Goal: Feedback & Contribution: Contribute content

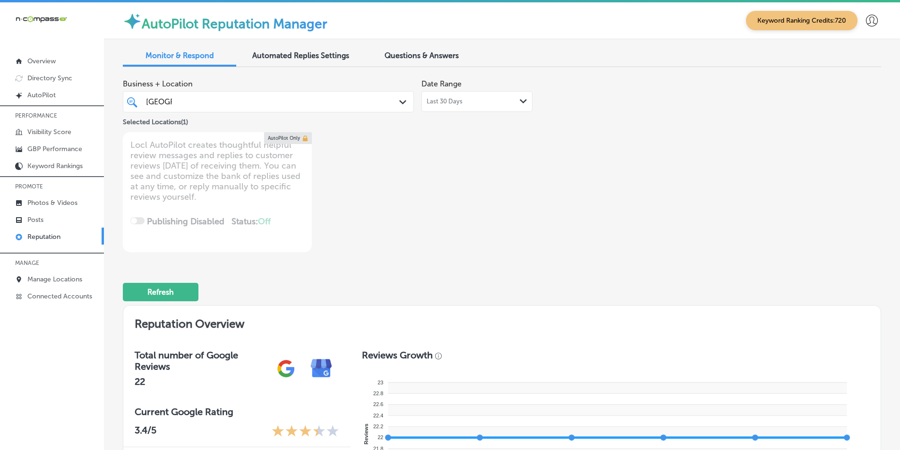
click at [52, 235] on p "Reputation" at bounding box center [43, 237] width 33 height 8
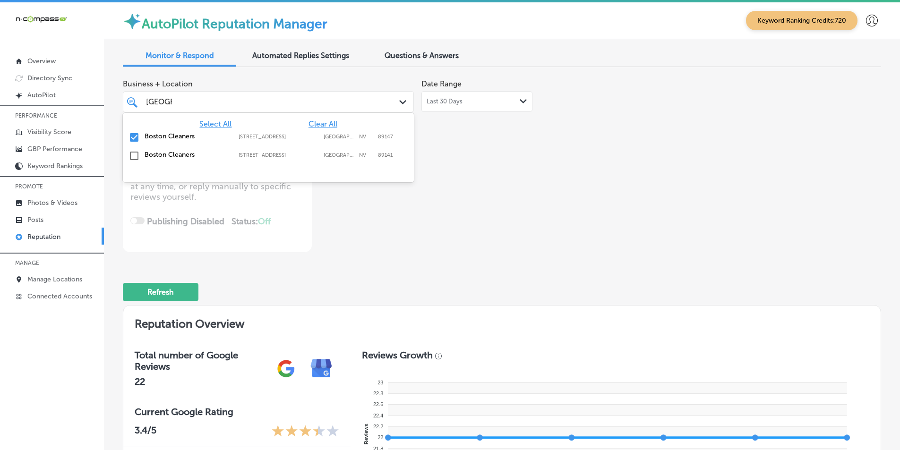
click at [405, 101] on div "Path Created with Sketch." at bounding box center [404, 102] width 10 height 10
click at [218, 124] on span "Select All" at bounding box center [215, 124] width 32 height 9
click at [473, 200] on div "Business + Location option [STREET_ADDRESS]. option [STREET_ADDRESS]. 3 results…" at bounding box center [350, 164] width 455 height 178
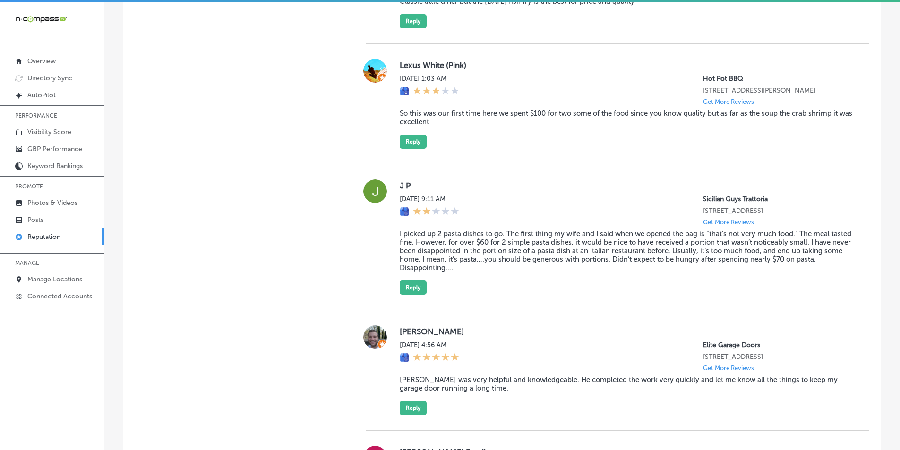
scroll to position [898, 0]
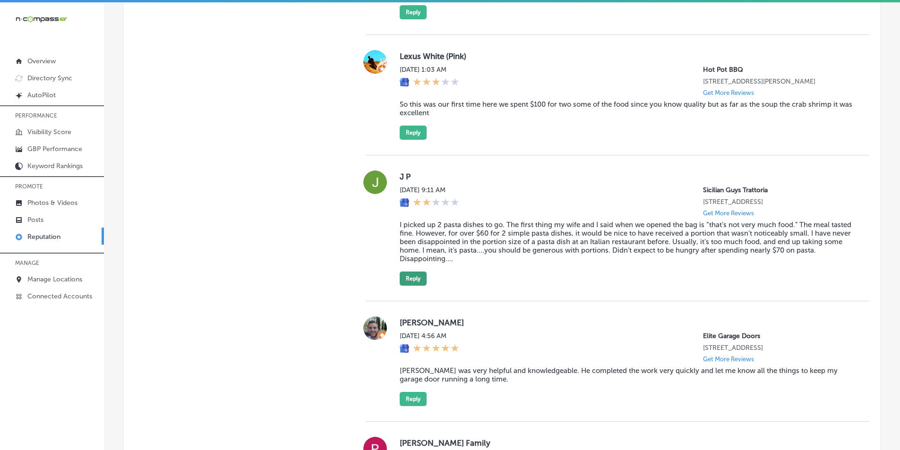
click at [409, 286] on button "Reply" at bounding box center [413, 279] width 27 height 14
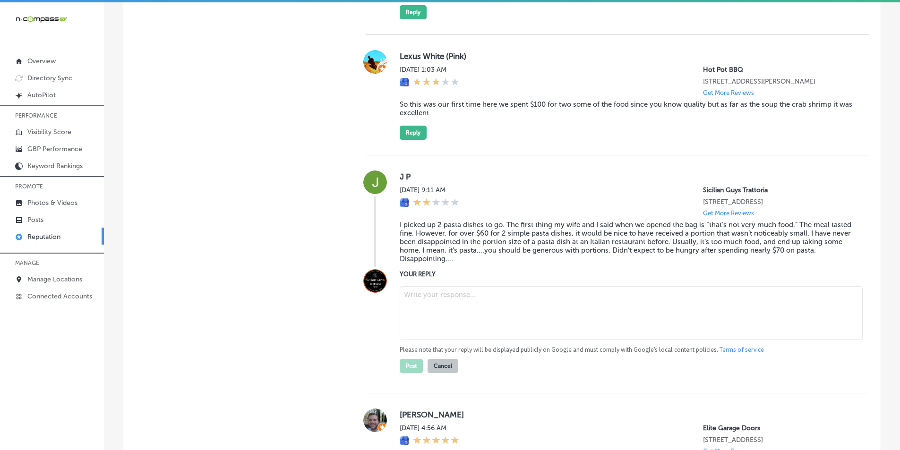
type textarea "x"
click at [438, 317] on textarea at bounding box center [631, 313] width 463 height 54
paste textarea "Hi J P, thank you for your feedback regarding Sicilian Guys Trattoria in [GEOGR…"
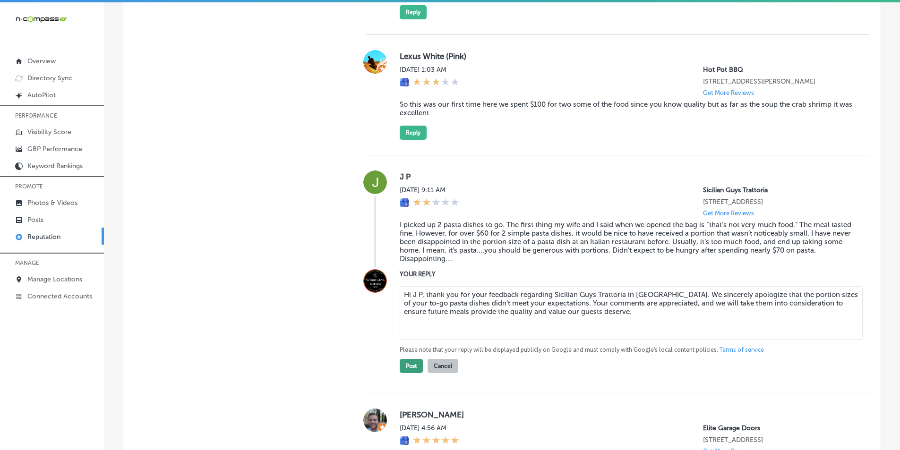
type textarea "Hi J P, thank you for your feedback regarding Sicilian Guys Trattoria in [GEOGR…"
click at [407, 373] on button "Post" at bounding box center [411, 366] width 23 height 14
type textarea "x"
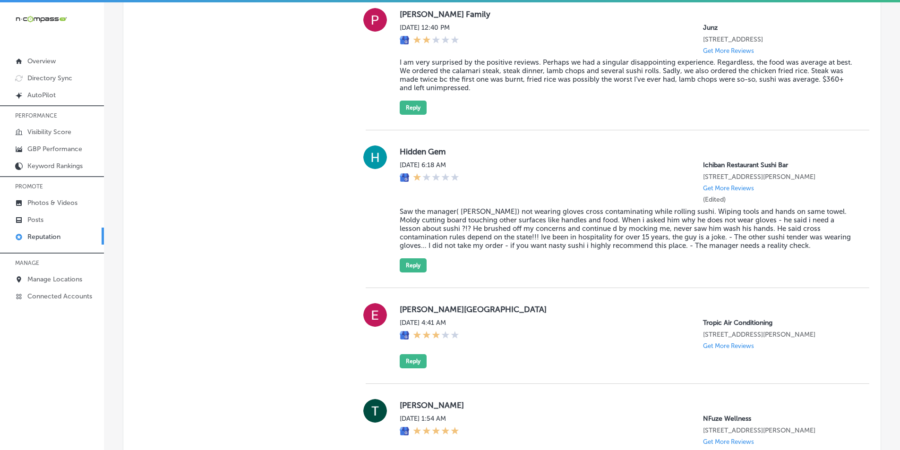
scroll to position [1182, 0]
click at [42, 215] on link "Posts" at bounding box center [52, 219] width 104 height 17
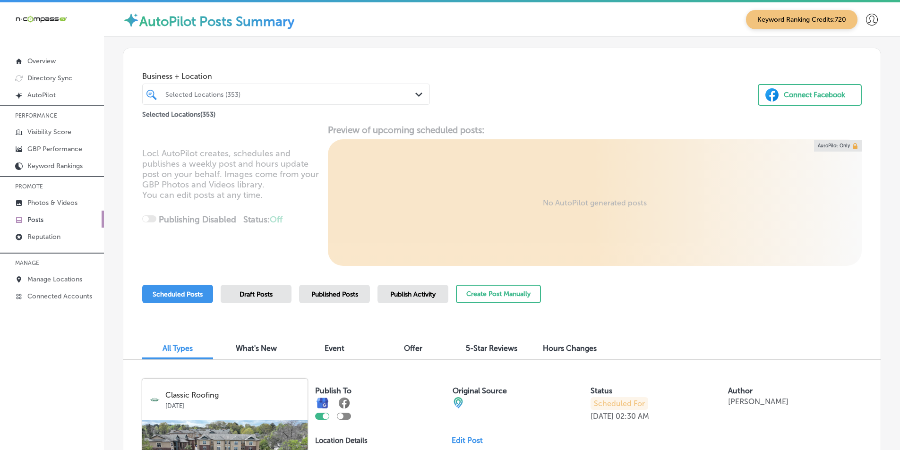
click at [51, 221] on link "Posts" at bounding box center [52, 219] width 104 height 17
click at [228, 90] on div "Selected Locations (353)" at bounding box center [290, 94] width 251 height 8
click at [413, 92] on div "Selected Locations (353) Path Created with Sketch." at bounding box center [286, 94] width 287 height 15
click at [417, 95] on polygon at bounding box center [419, 95] width 7 height 4
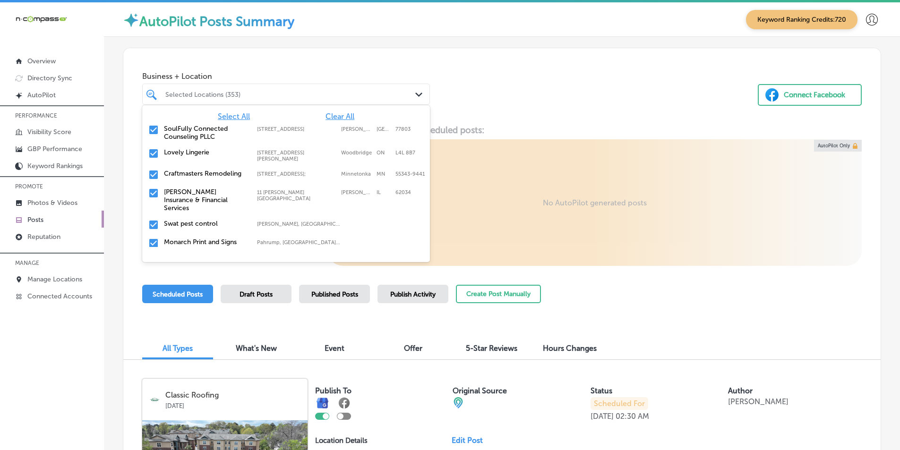
click at [331, 114] on span "Clear All" at bounding box center [340, 116] width 29 height 9
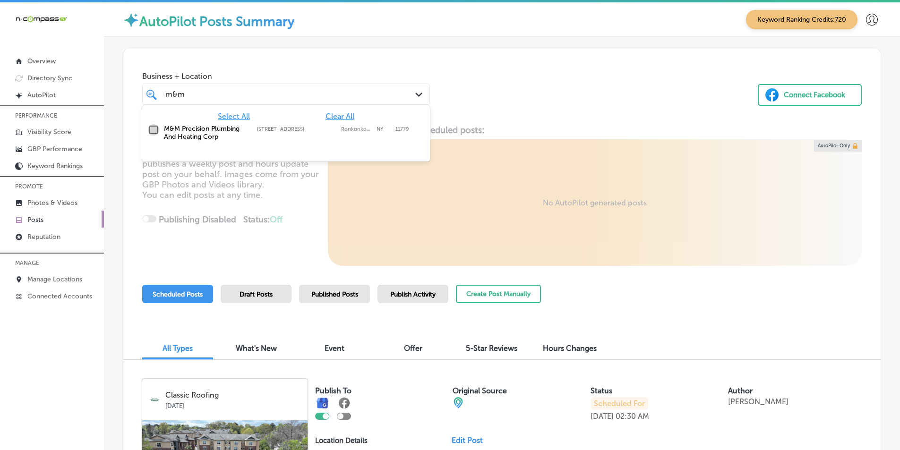
click at [153, 130] on input "checkbox" at bounding box center [153, 129] width 11 height 11
type input "m&m"
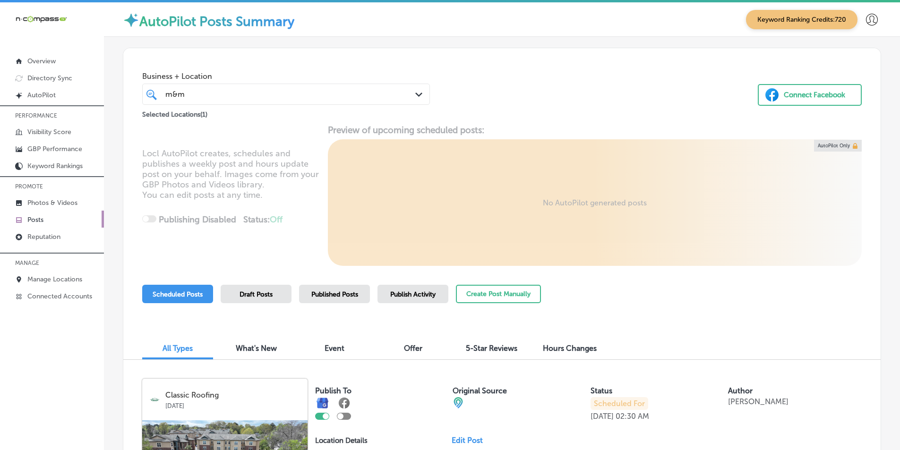
click at [524, 102] on div "Business + Location m&m m&m Path Created with Sketch. Selected Locations ( 1 ) …" at bounding box center [502, 84] width 758 height 72
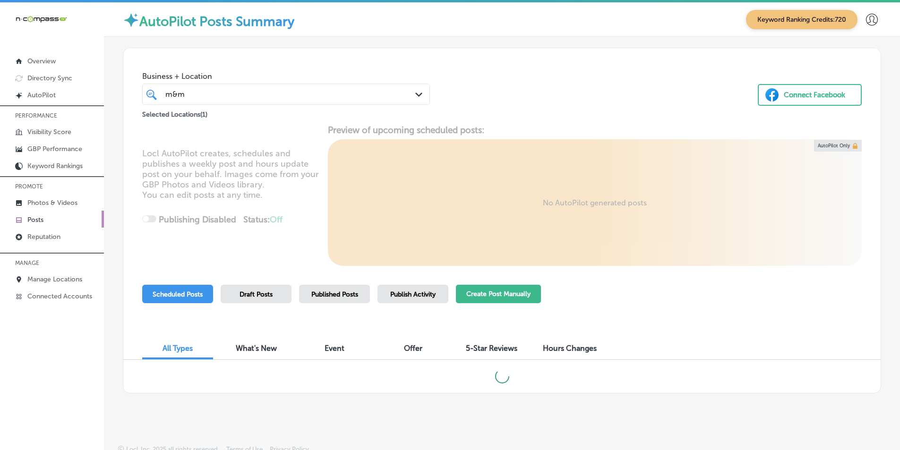
click at [482, 292] on button "Create Post Manually" at bounding box center [498, 294] width 85 height 18
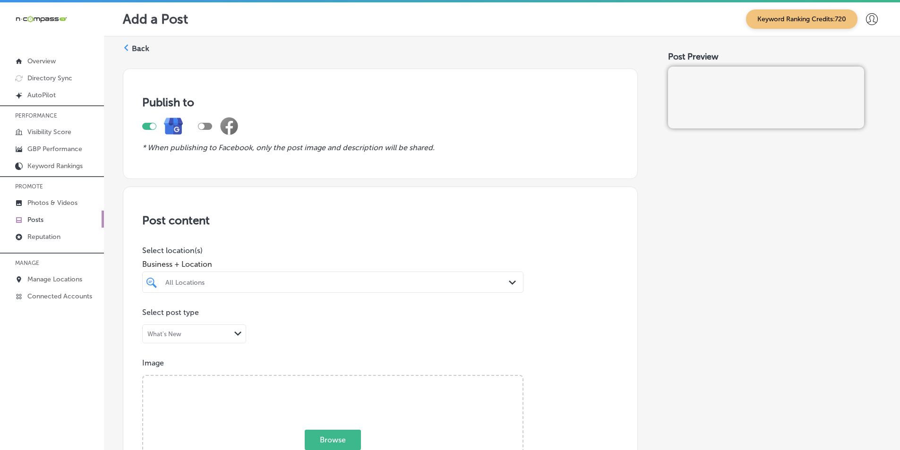
click at [509, 284] on polygon at bounding box center [512, 283] width 7 height 4
click at [154, 316] on input "checkbox" at bounding box center [153, 317] width 11 height 11
type input "m&"
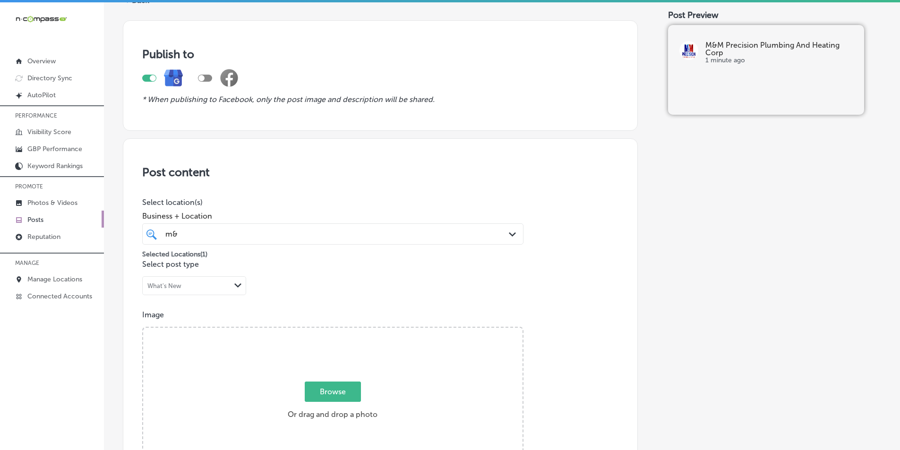
scroll to position [24, 0]
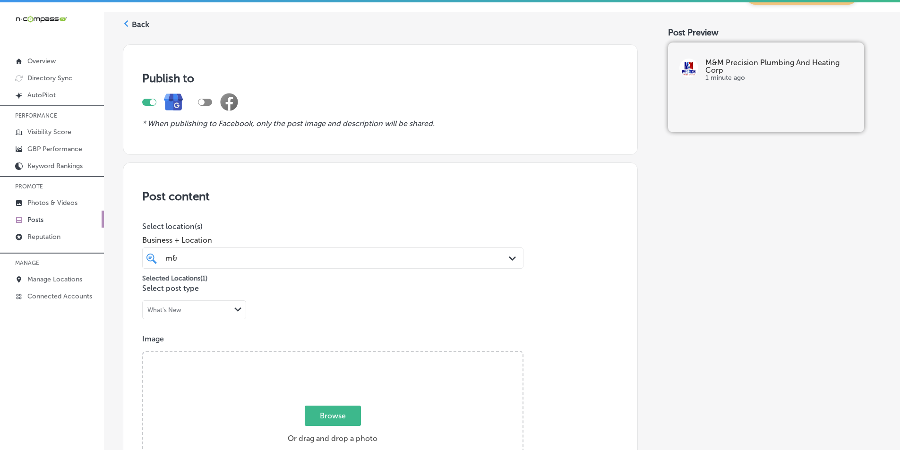
click at [128, 23] on icon at bounding box center [126, 23] width 7 height 7
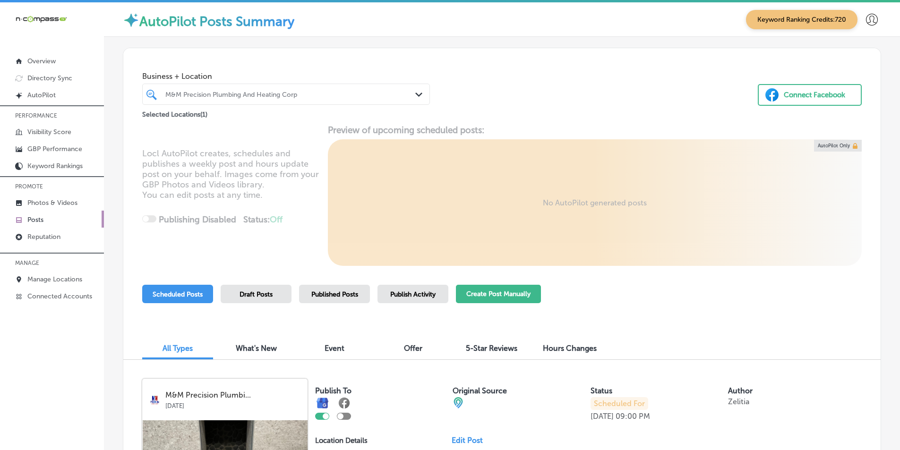
click at [504, 291] on button "Create Post Manually" at bounding box center [498, 294] width 85 height 18
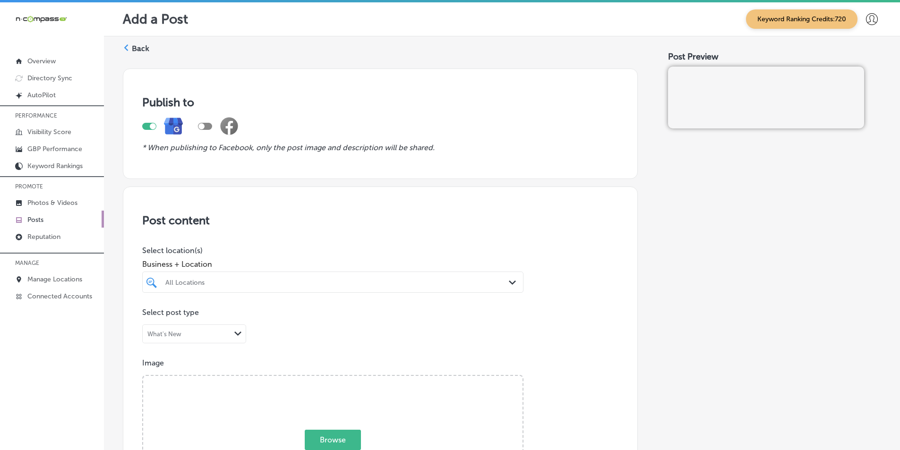
drag, startPoint x: 511, startPoint y: 282, endPoint x: 503, endPoint y: 284, distance: 7.8
click at [510, 282] on polygon at bounding box center [512, 283] width 7 height 4
click at [155, 317] on input "checkbox" at bounding box center [153, 317] width 11 height 11
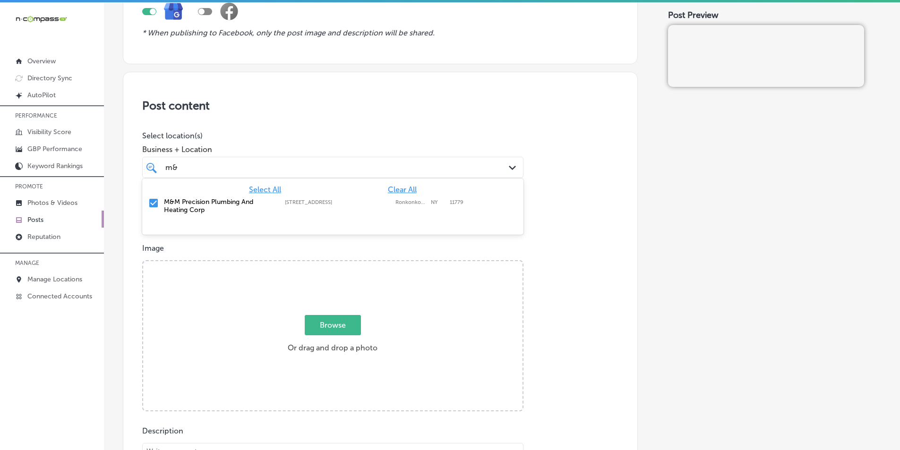
scroll to position [142, 0]
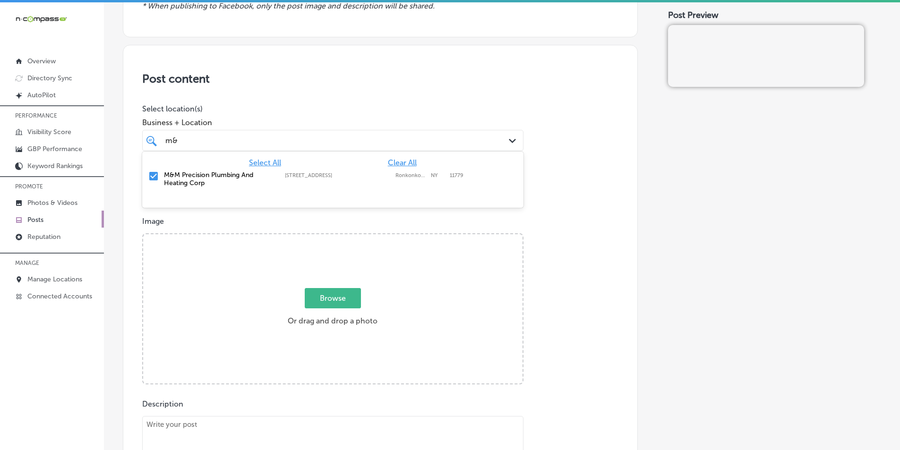
type input "m&"
click at [230, 292] on div "Browse Or drag and drop a photo" at bounding box center [333, 309] width 380 height 151
click at [143, 234] on input "Browse Or drag and drop a photo" at bounding box center [333, 235] width 380 height 3
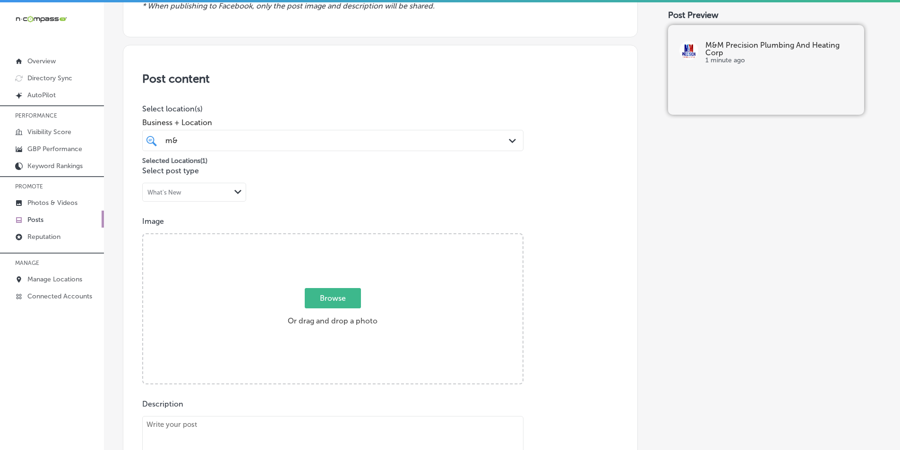
click at [190, 303] on div "Browse Or drag and drop a photo" at bounding box center [333, 309] width 380 height 151
click at [143, 234] on input "Browse Or drag and drop a photo" at bounding box center [333, 235] width 380 height 3
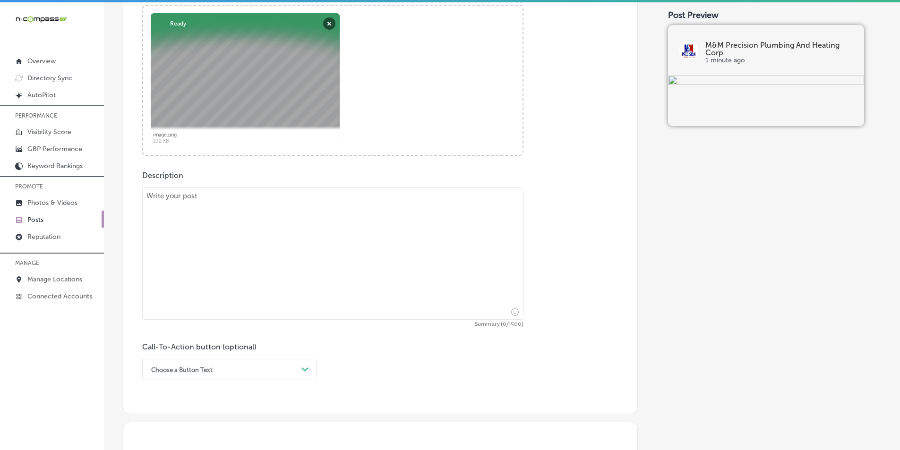
scroll to position [378, 0]
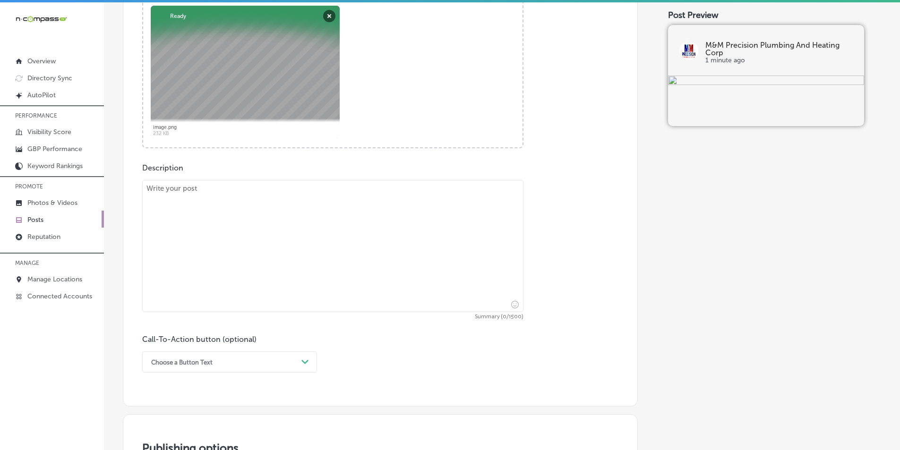
click at [242, 234] on textarea at bounding box center [332, 246] width 381 height 132
paste textarea "Plumbing issues, such as leaks or outdated heating systems, can cause significa…"
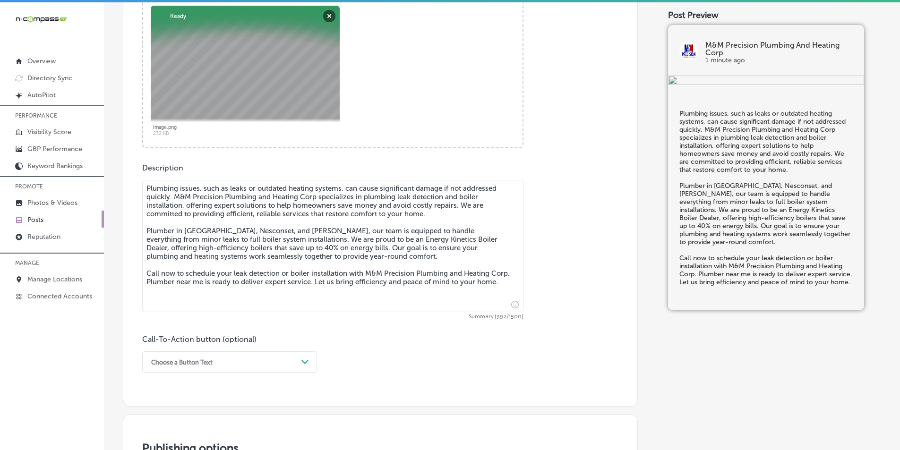
type textarea "Plumbing issues, such as leaks or outdated heating systems, can cause significa…"
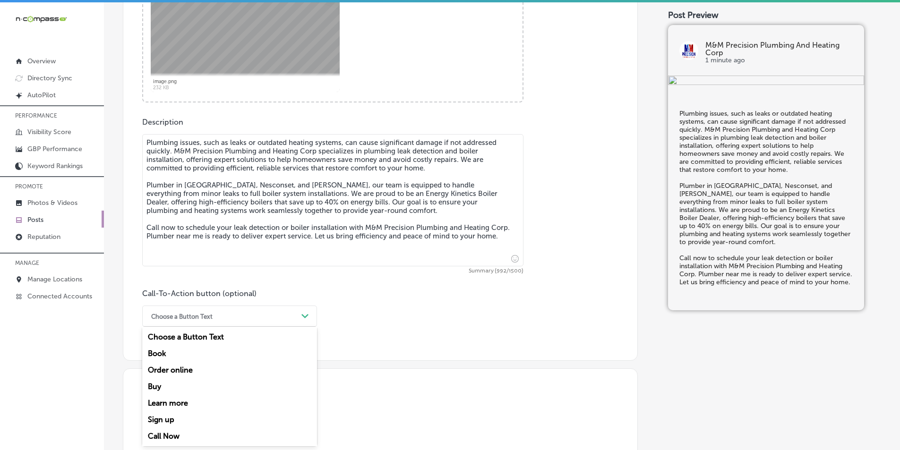
click at [304, 327] on div "option Book focused, 2 of 7. 7 results available. Use Up and Down to choose opt…" at bounding box center [229, 316] width 175 height 21
click at [167, 436] on div "Call Now" at bounding box center [229, 436] width 175 height 17
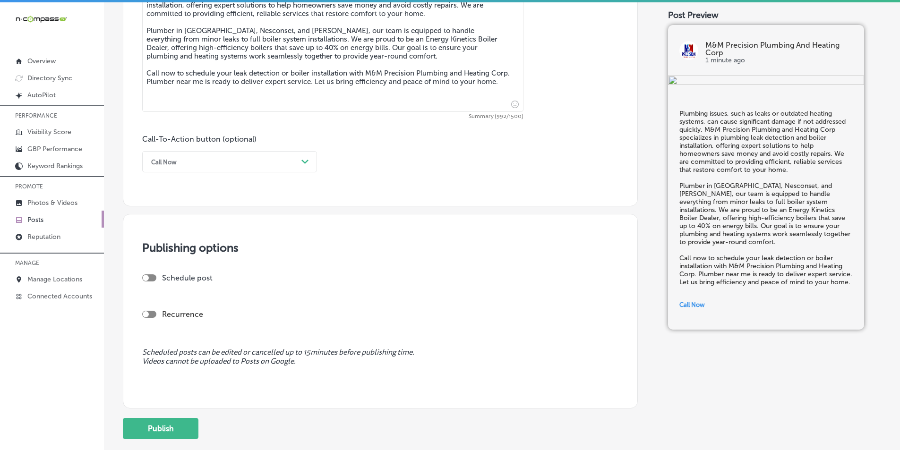
scroll to position [613, 0]
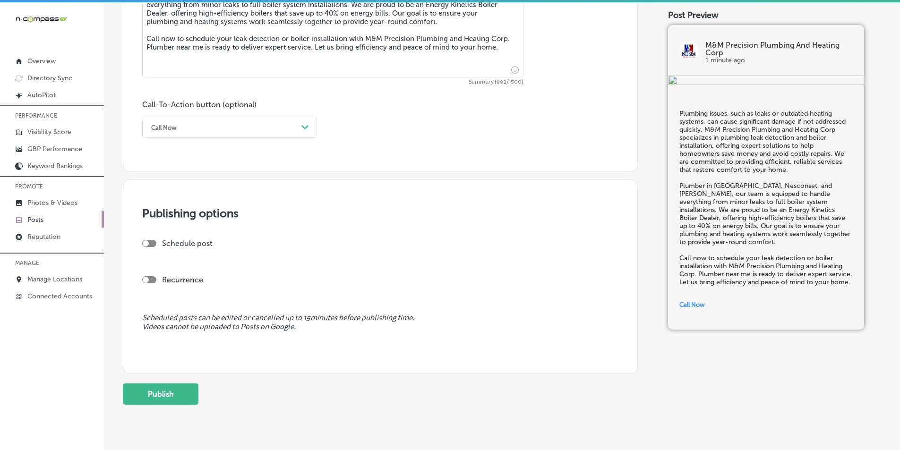
click at [150, 241] on div at bounding box center [149, 243] width 14 height 7
checkbox input "true"
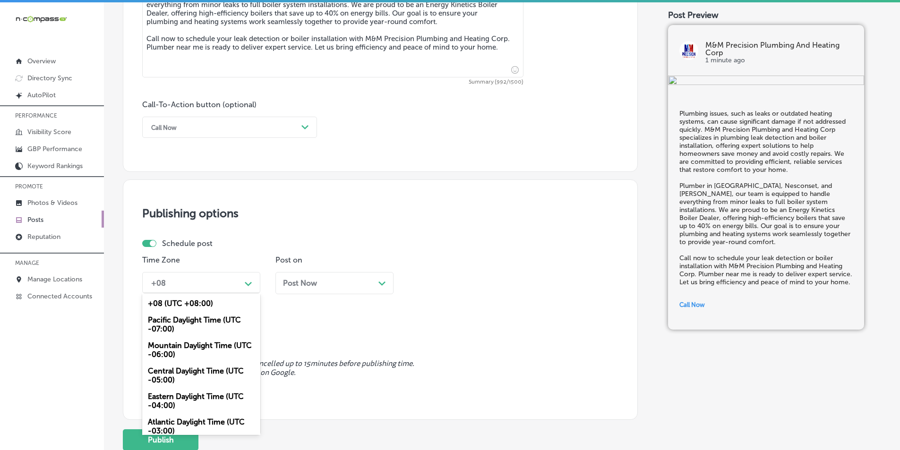
click at [247, 283] on icon "Path Created with Sketch." at bounding box center [248, 284] width 7 height 4
click at [190, 345] on div "Mountain Daylight Time (UTC -06:00)" at bounding box center [201, 351] width 118 height 26
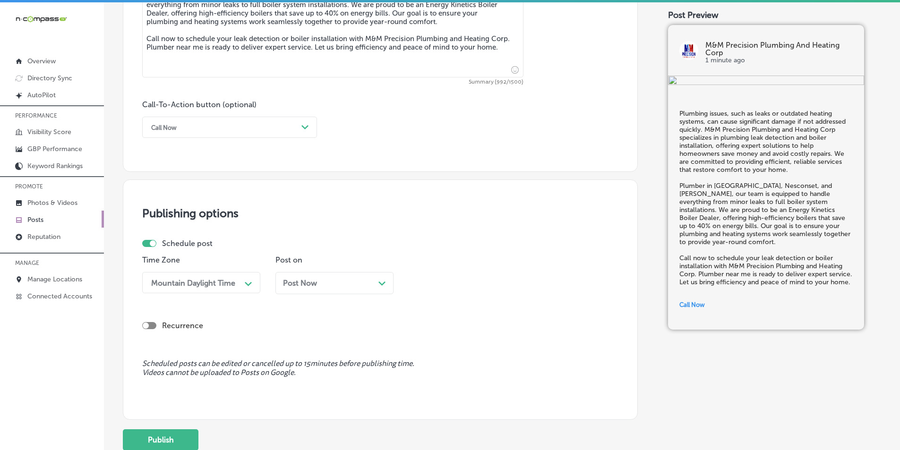
click at [384, 281] on div "Path Created with Sketch." at bounding box center [383, 283] width 8 height 8
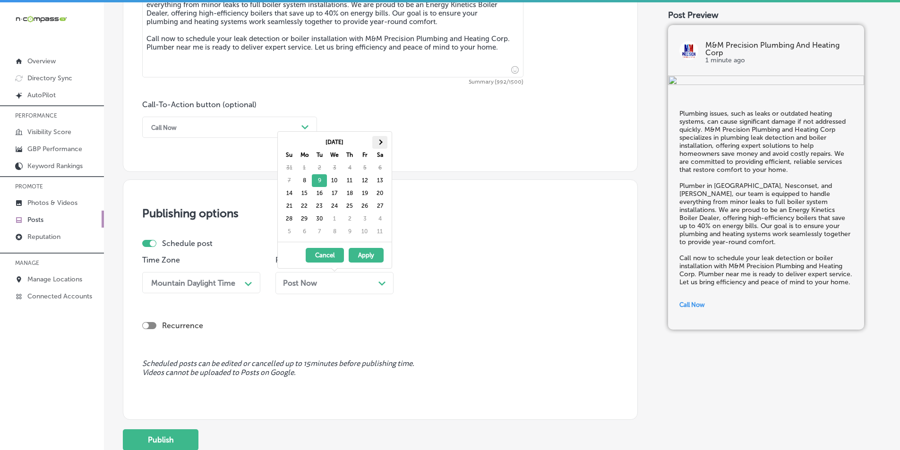
click at [381, 139] on th at bounding box center [379, 142] width 15 height 13
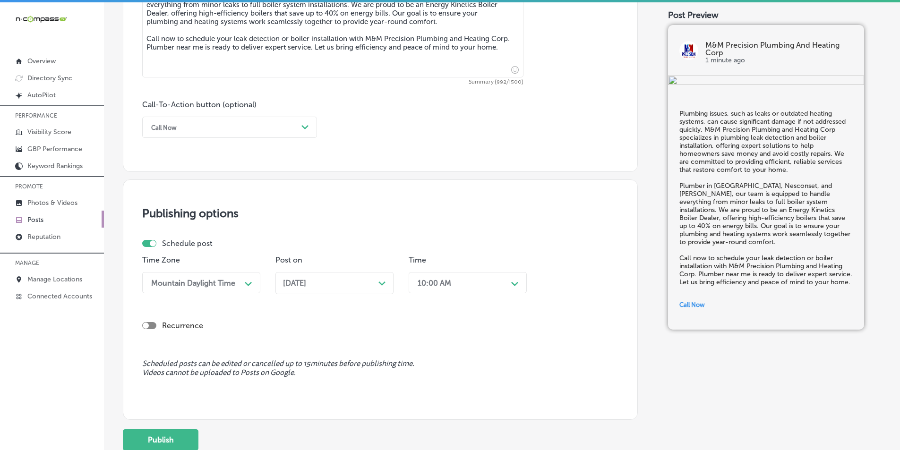
click at [515, 285] on polygon at bounding box center [514, 284] width 7 height 4
click at [427, 388] on div "7:00 AM" at bounding box center [468, 389] width 118 height 17
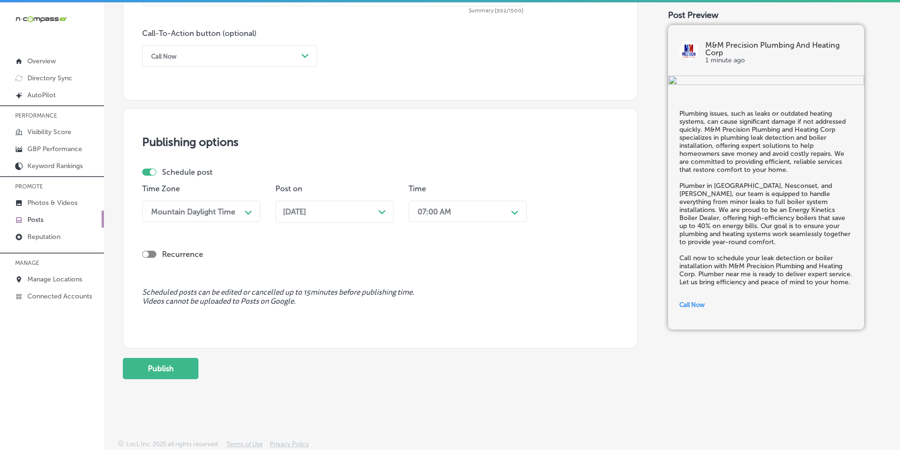
scroll to position [637, 0]
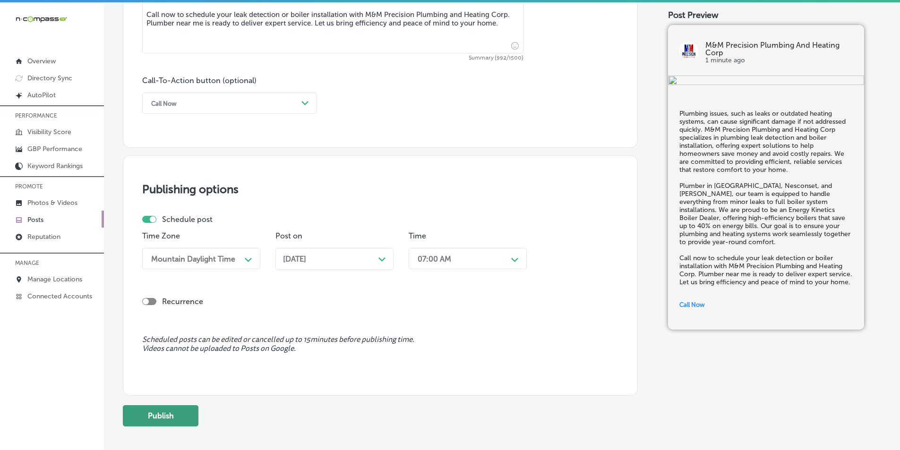
click at [169, 415] on button "Publish" at bounding box center [161, 416] width 76 height 21
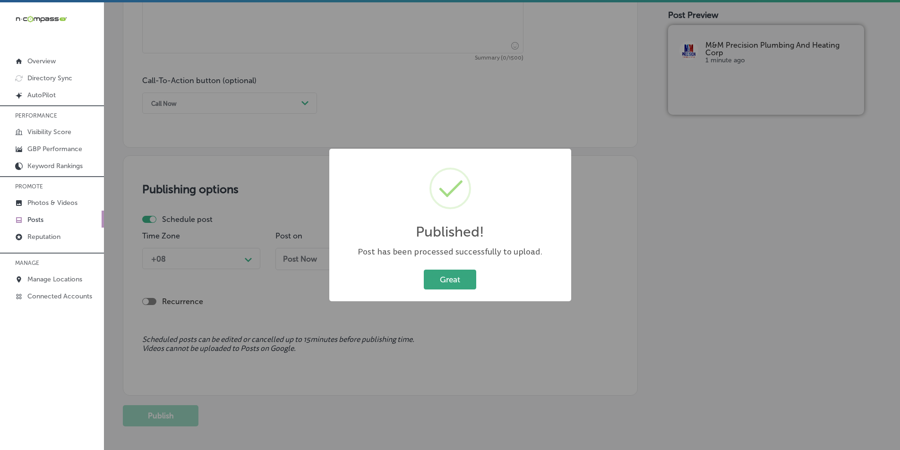
click at [443, 285] on button "Great" at bounding box center [450, 279] width 52 height 19
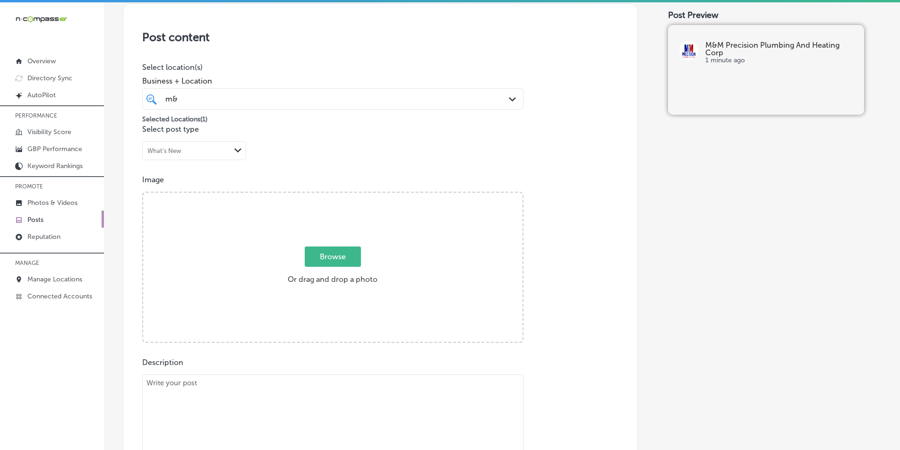
scroll to position [189, 0]
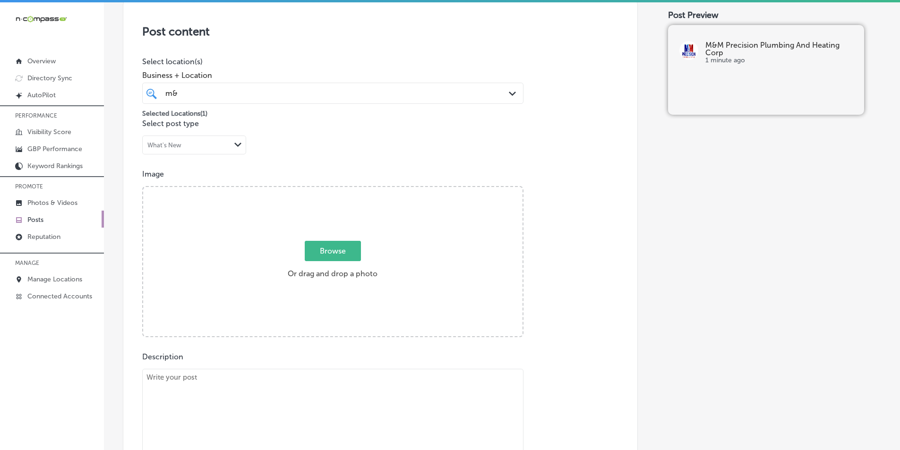
click at [207, 269] on div "Browse Or drag and drop a photo" at bounding box center [333, 262] width 380 height 151
click at [143, 187] on input "Browse Or drag and drop a photo" at bounding box center [333, 188] width 380 height 3
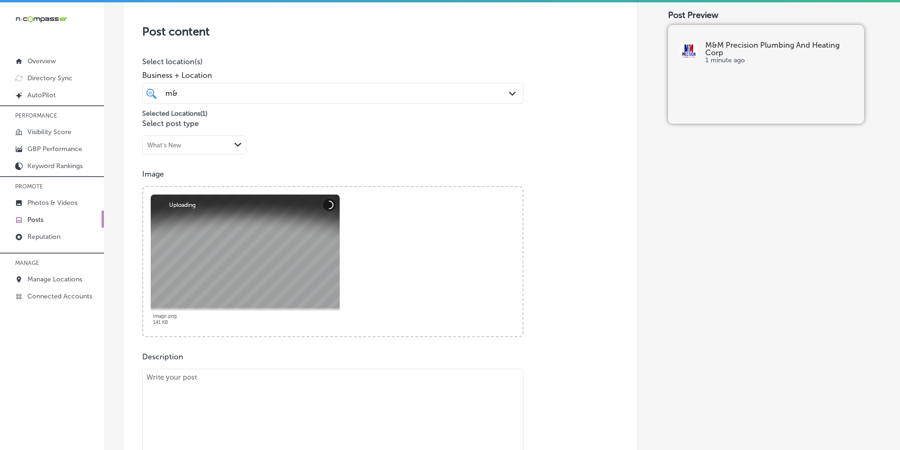
click at [242, 396] on textarea at bounding box center [332, 435] width 381 height 132
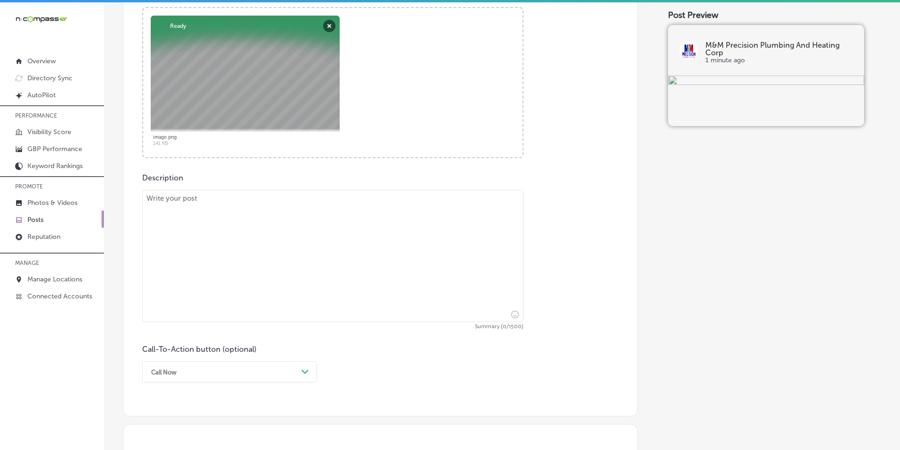
scroll to position [378, 0]
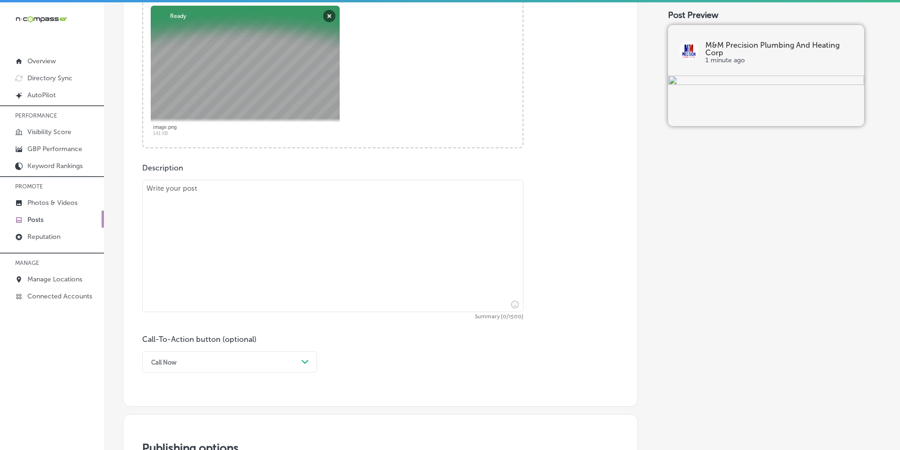
paste textarea "Clogged drains and plumbing emergencies can disrupt your day, causing unexpecte…"
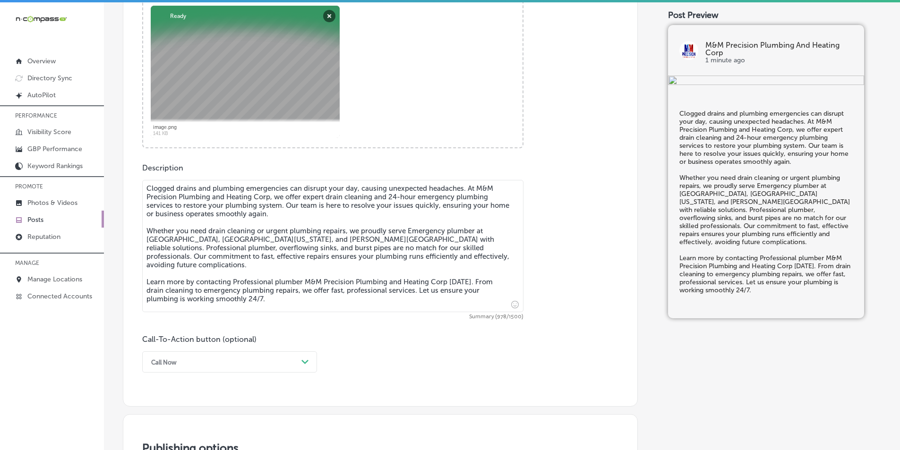
type textarea "Clogged drains and plumbing emergencies can disrupt your day, causing unexpecte…"
click at [303, 361] on div "option Call Now, selected. option Book focused, 2 of 7. 7 results available. Us…" at bounding box center [229, 362] width 175 height 21
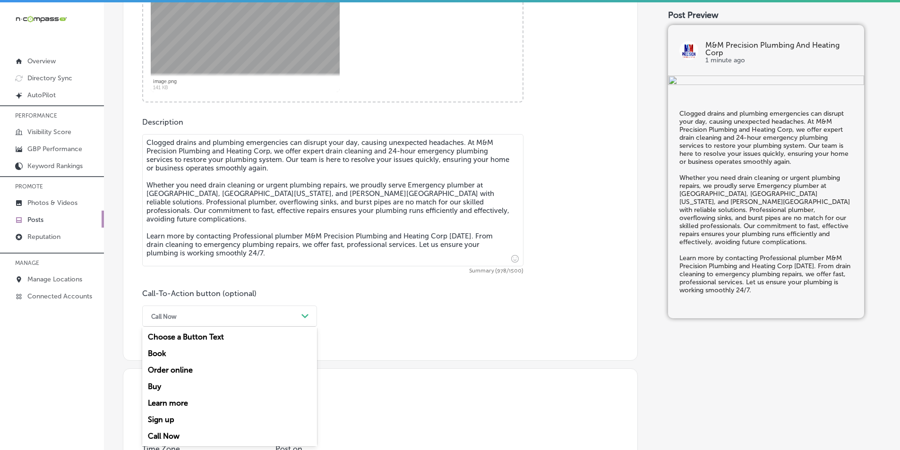
click at [201, 402] on div "Learn more" at bounding box center [229, 403] width 175 height 17
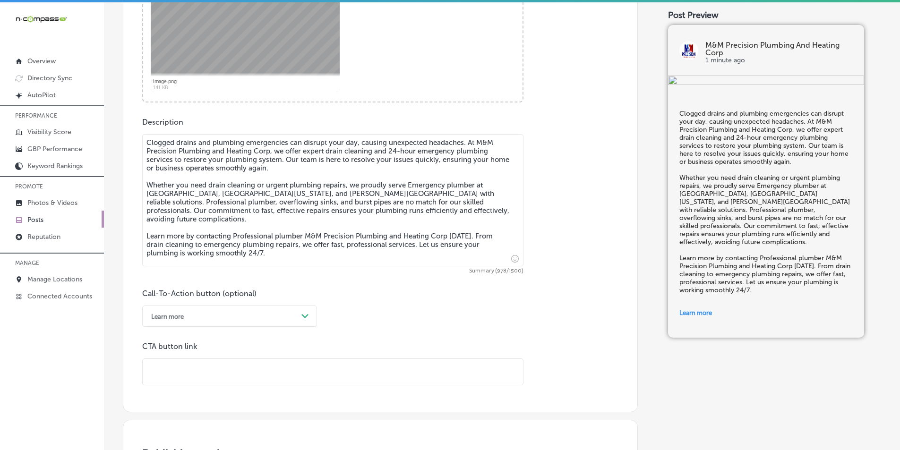
click at [234, 371] on input "text" at bounding box center [333, 372] width 381 height 26
paste input "[URL][DOMAIN_NAME]"
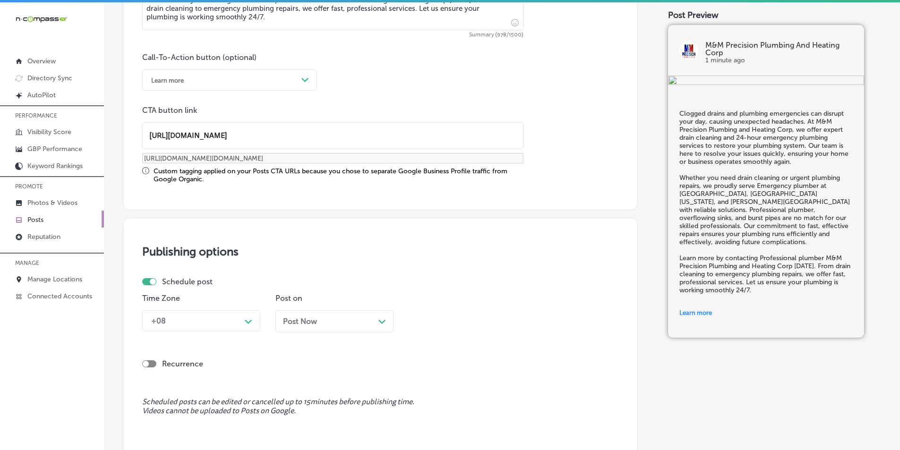
type input "[URL][DOMAIN_NAME]"
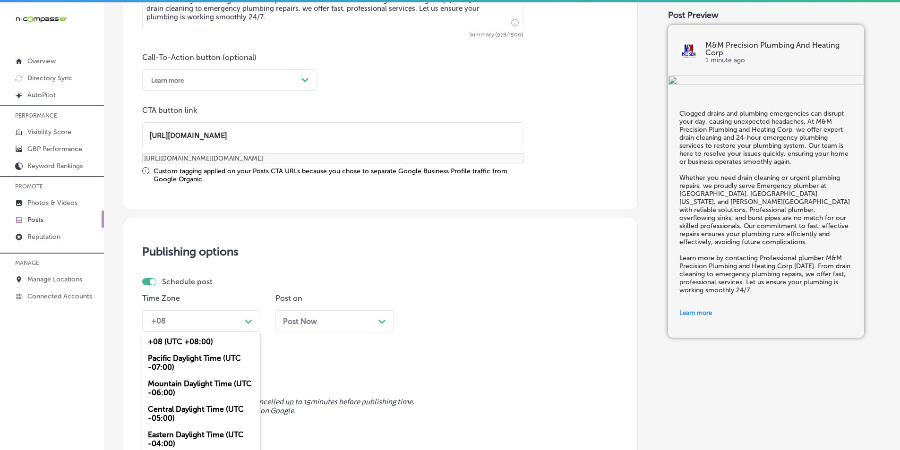
scroll to position [687, 0]
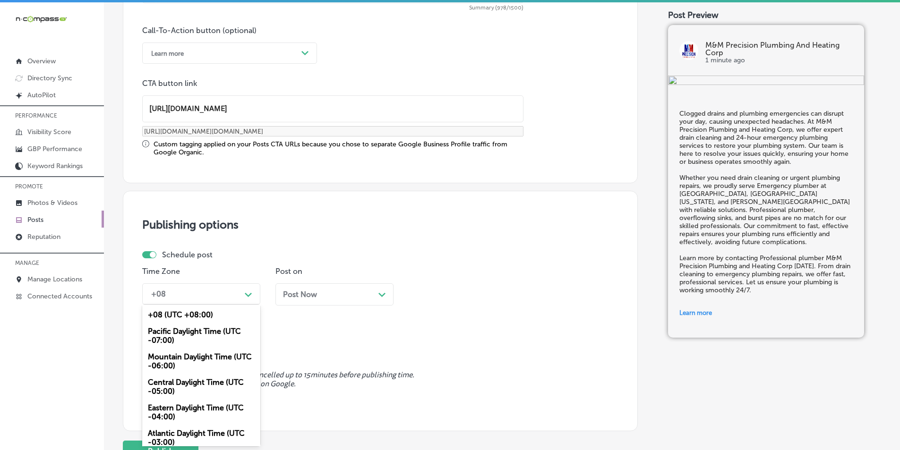
click at [247, 305] on div "option Mountain Daylight Time (UTC -06:00), selected. option +08 (UTC +08:00) f…" at bounding box center [201, 294] width 118 height 21
click at [198, 358] on div "Mountain Daylight Time (UTC -06:00)" at bounding box center [201, 362] width 118 height 26
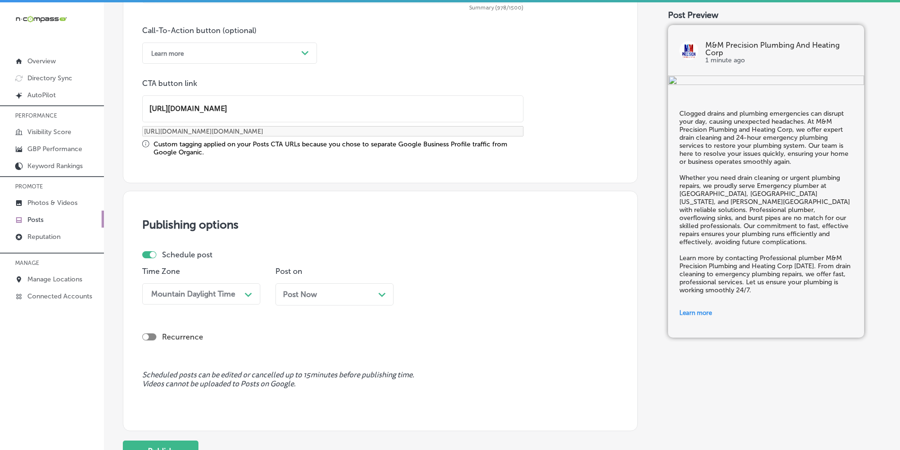
click at [381, 294] on icon "Path Created with Sketch." at bounding box center [382, 295] width 7 height 4
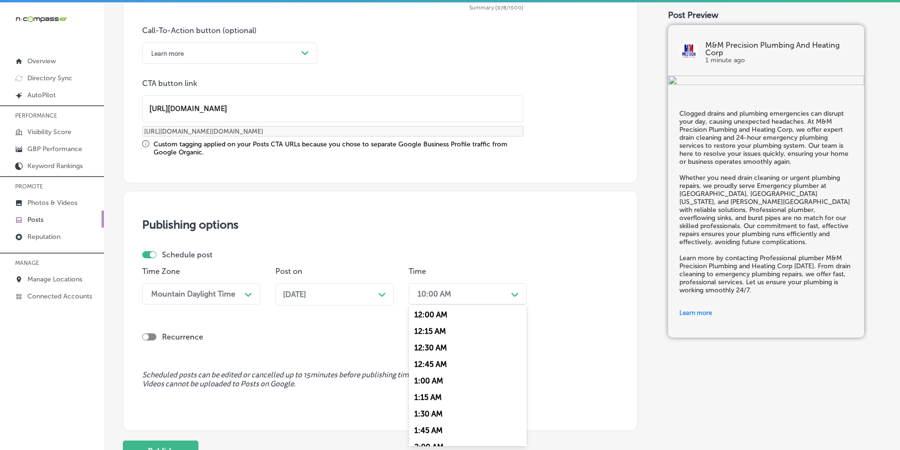
click at [515, 292] on div "Path Created with Sketch." at bounding box center [515, 294] width 8 height 8
click at [429, 352] on div "7:00 AM" at bounding box center [468, 353] width 118 height 17
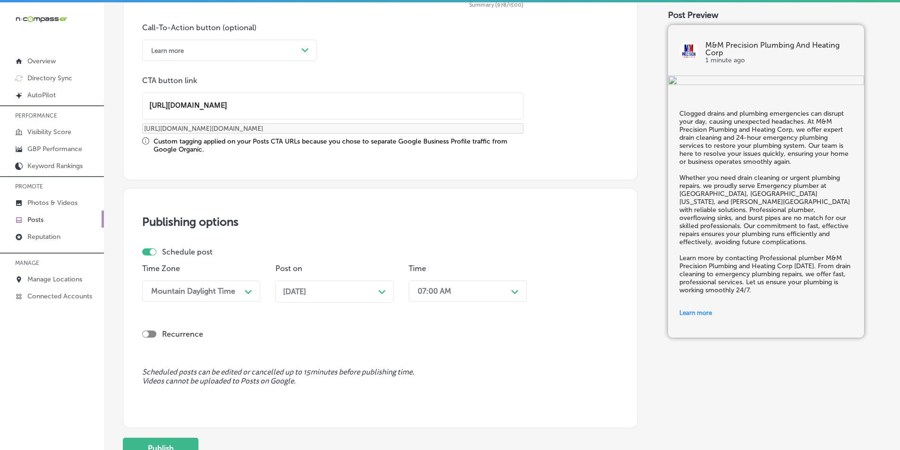
scroll to position [723, 0]
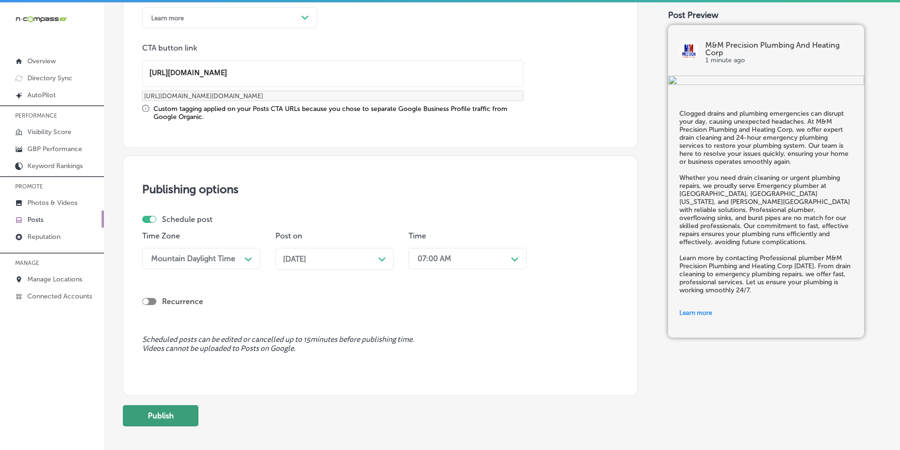
click at [157, 412] on button "Publish" at bounding box center [161, 416] width 76 height 21
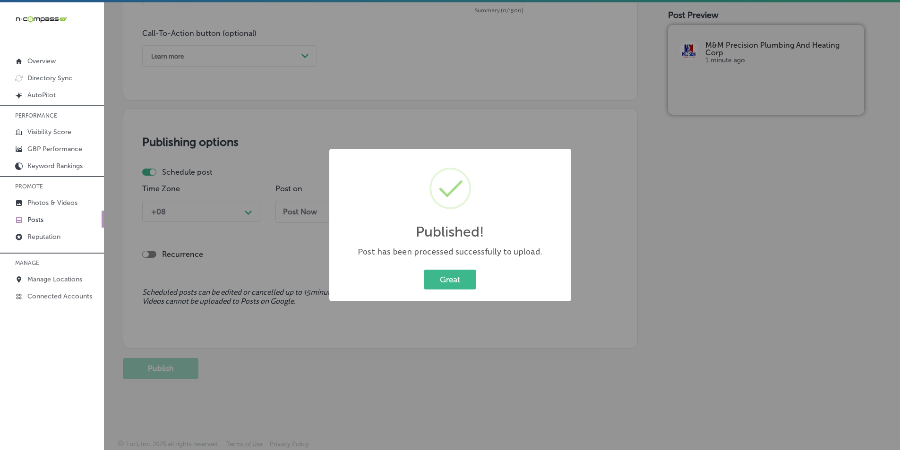
scroll to position [684, 0]
click at [456, 276] on button "Great" at bounding box center [450, 279] width 52 height 19
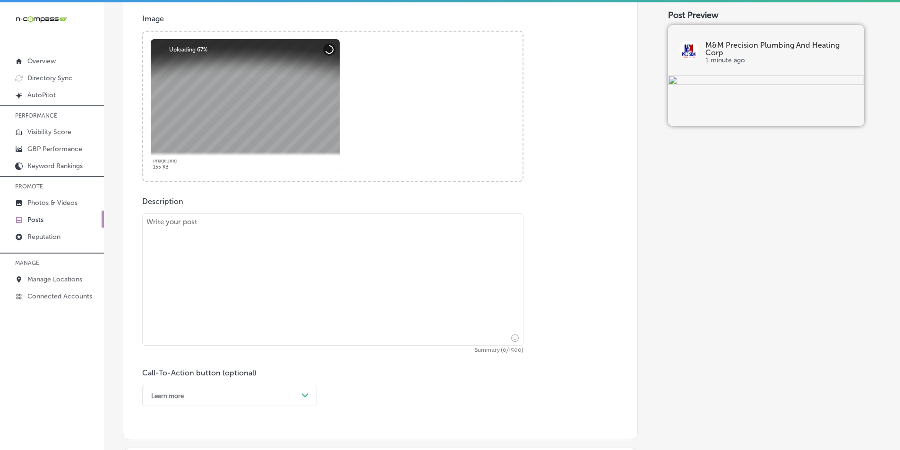
scroll to position [354, 0]
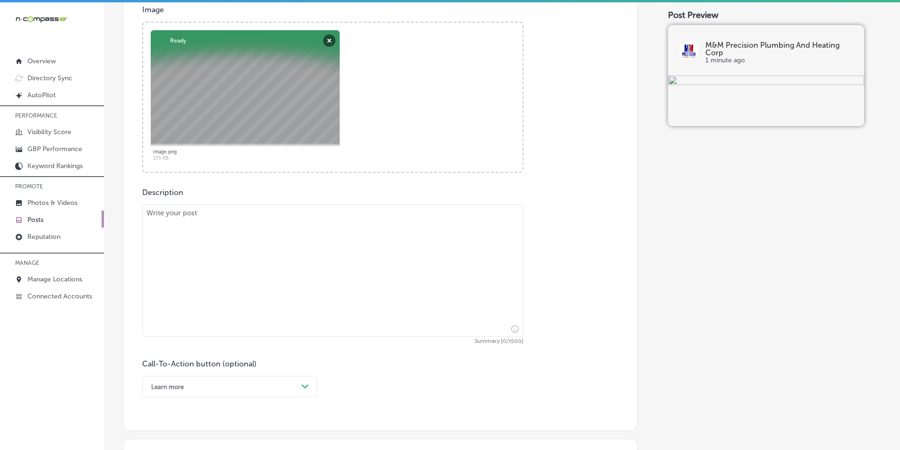
drag, startPoint x: 222, startPoint y: 217, endPoint x: 223, endPoint y: 205, distance: 11.9
click at [221, 217] on textarea at bounding box center [332, 271] width 381 height 132
paste textarea "Keeping your heating system in top condition is key to ensuring comfort, especi…"
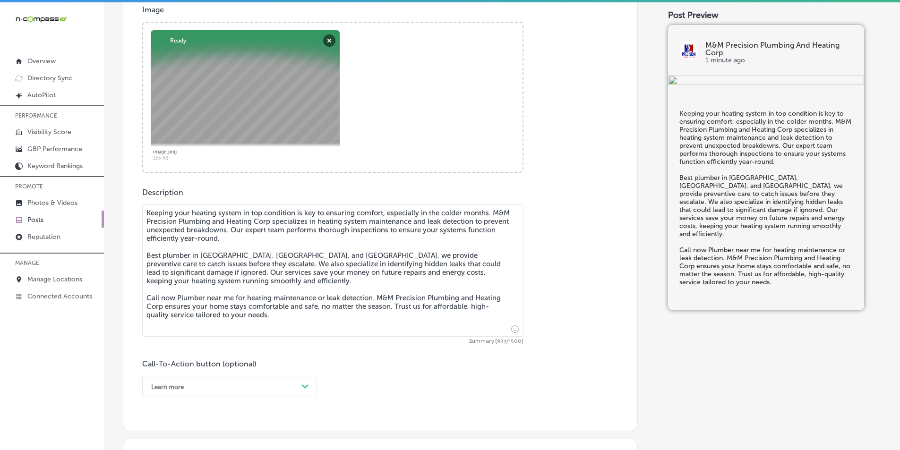
type textarea "Keeping your heating system in top condition is key to ensuring comfort, especi…"
click at [300, 383] on div "option Learn more, selected. option Buy focused, 4 of 7. 7 results available. U…" at bounding box center [229, 386] width 175 height 21
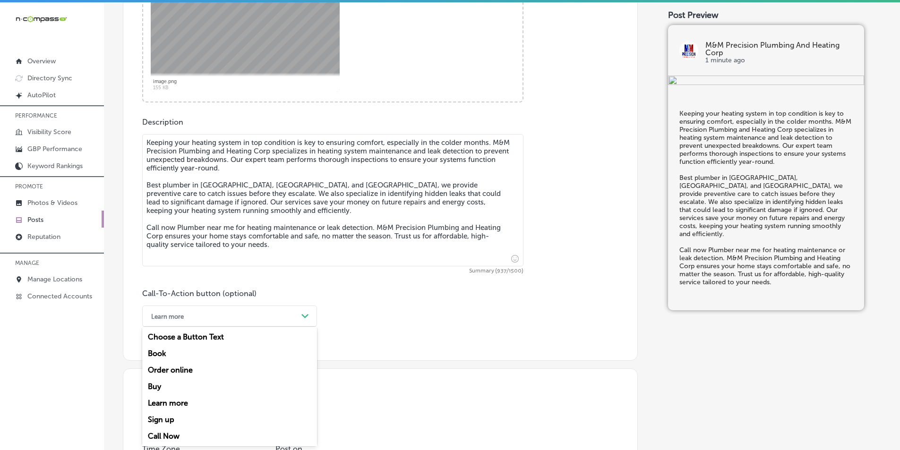
click at [182, 433] on div "Call Now" at bounding box center [229, 436] width 175 height 17
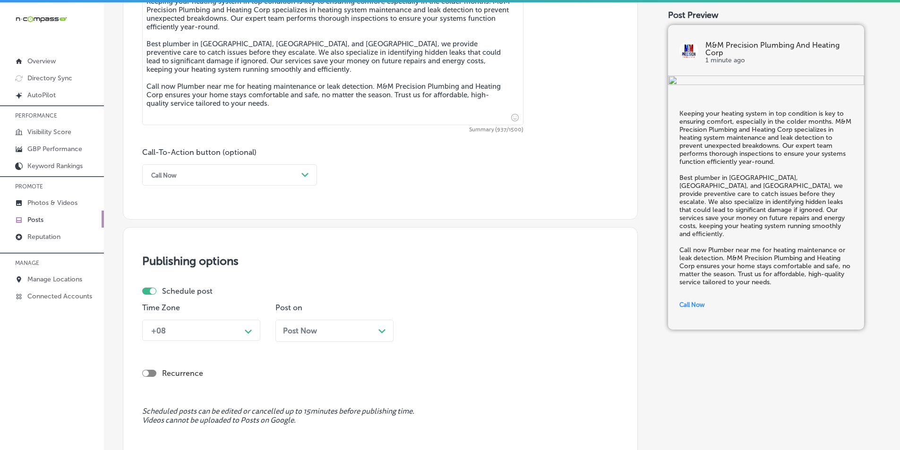
scroll to position [613, 0]
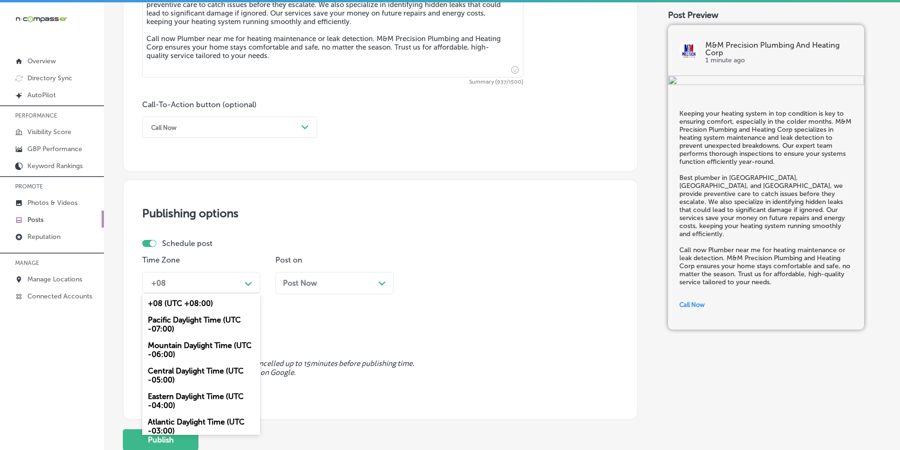
click at [249, 281] on div "Path Created with Sketch." at bounding box center [249, 283] width 8 height 8
click at [199, 346] on div "Mountain Daylight Time (UTC -06:00)" at bounding box center [201, 351] width 118 height 26
click at [251, 286] on icon "Path Created with Sketch." at bounding box center [248, 284] width 7 height 4
click at [383, 282] on icon "Path Created with Sketch." at bounding box center [382, 284] width 7 height 4
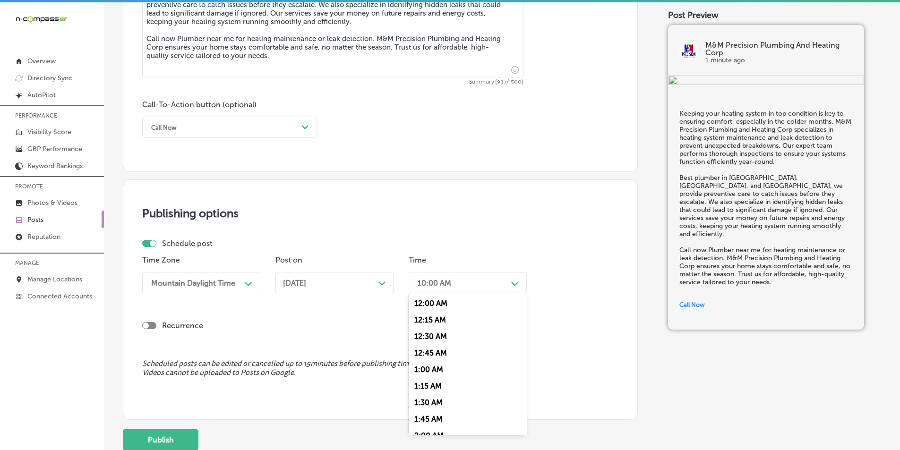
click at [514, 280] on div "Path Created with Sketch." at bounding box center [515, 283] width 8 height 8
click at [429, 338] on div "7:00 AM" at bounding box center [468, 341] width 118 height 17
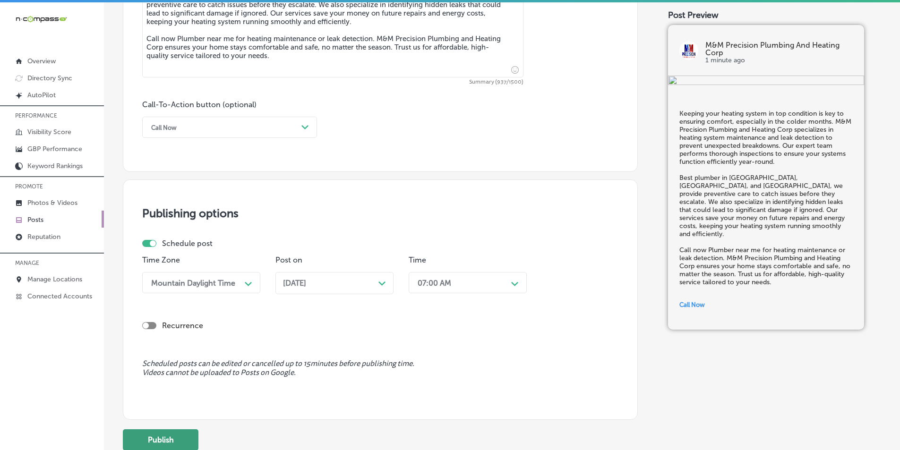
click at [180, 436] on button "Publish" at bounding box center [161, 440] width 76 height 21
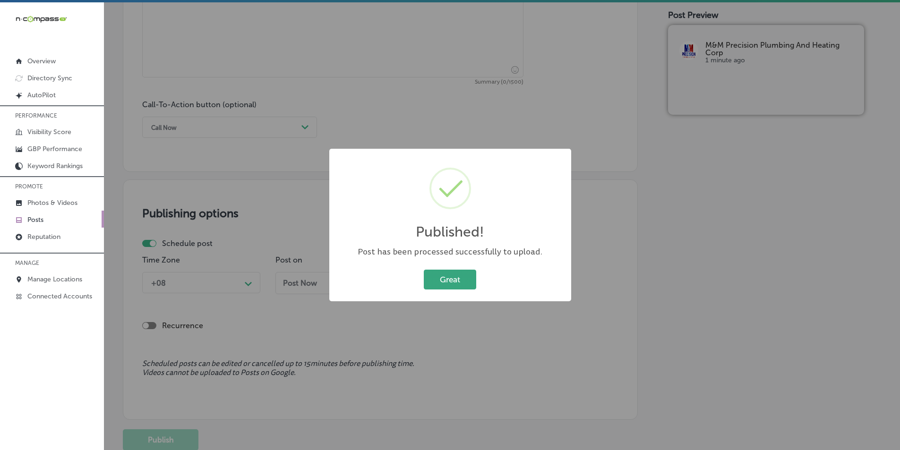
click at [452, 274] on button "Great" at bounding box center [450, 279] width 52 height 19
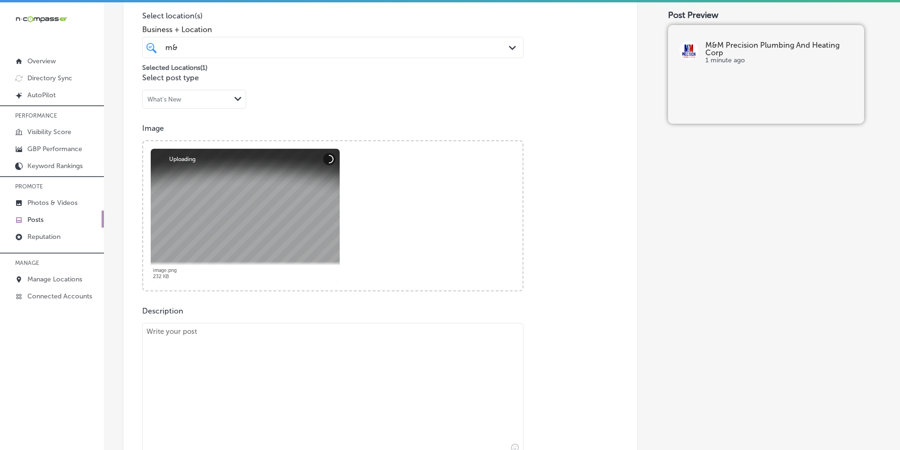
scroll to position [329, 0]
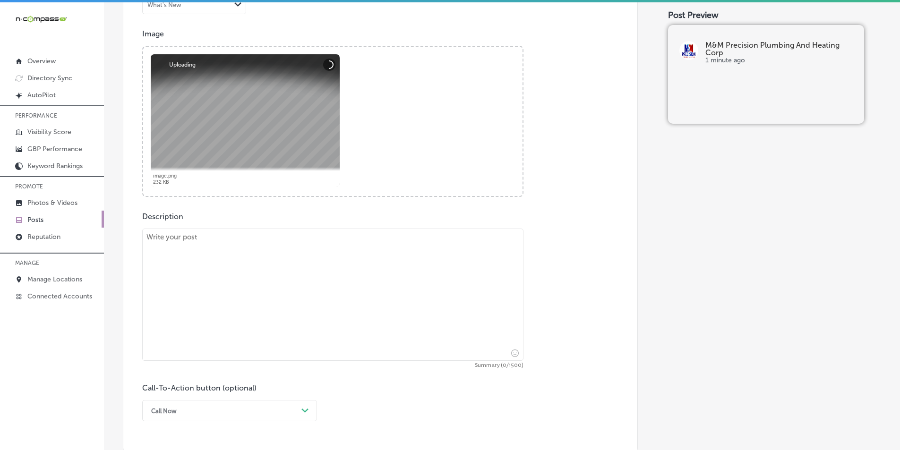
click at [195, 292] on textarea at bounding box center [332, 295] width 381 height 132
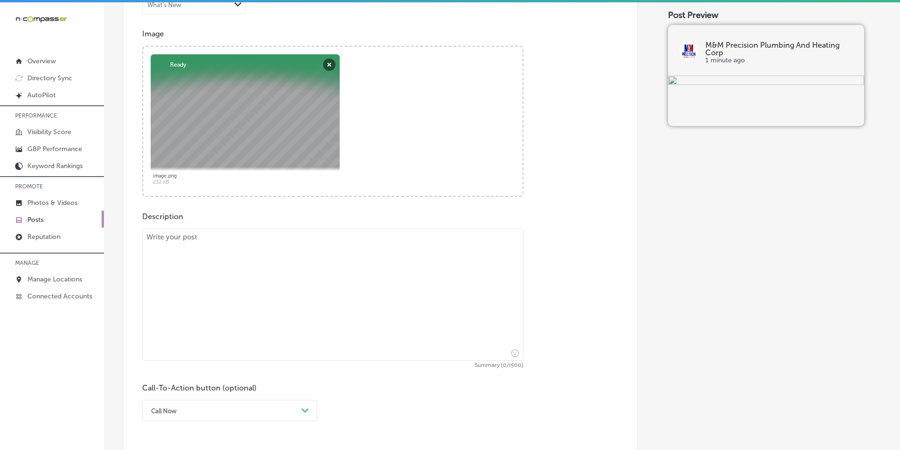
click at [207, 276] on textarea at bounding box center [332, 295] width 381 height 132
paste textarea "Keeping your heating system in top condition is key to ensuring comfort, especi…"
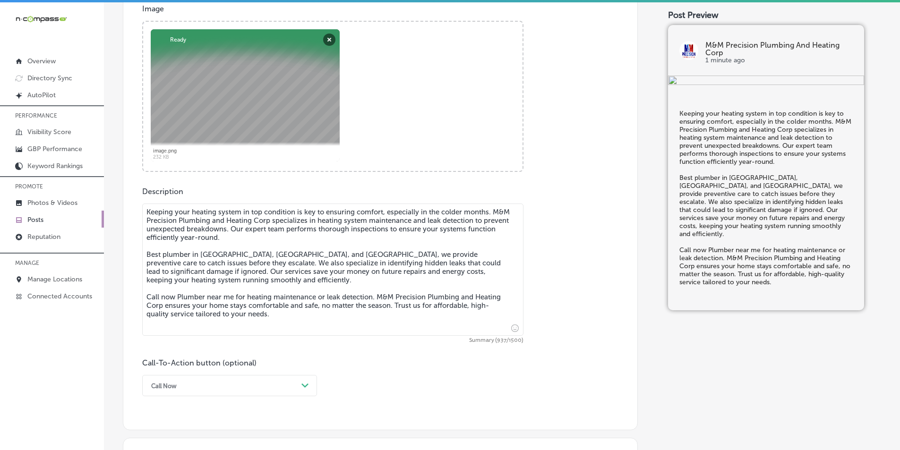
scroll to position [424, 0]
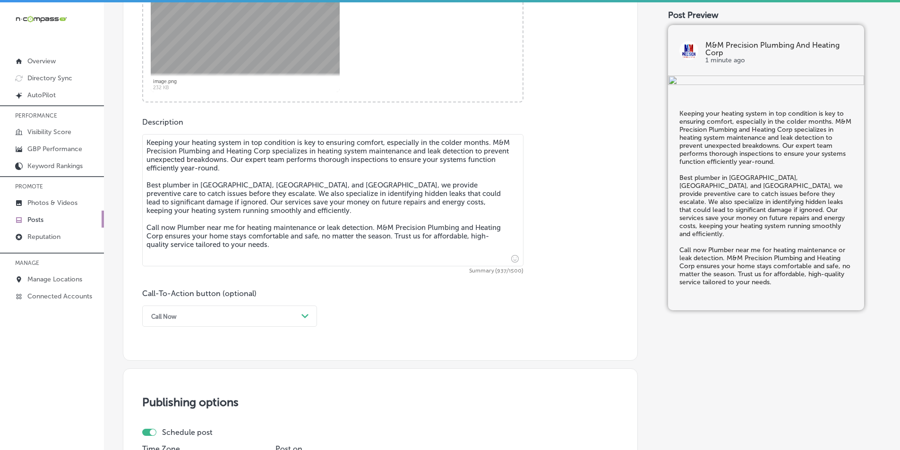
drag, startPoint x: 175, startPoint y: 228, endPoint x: 185, endPoint y: 230, distance: 9.6
click at [180, 229] on textarea "Keeping your heating system in top condition is key to ensuring comfort, especi…" at bounding box center [332, 200] width 381 height 132
click at [170, 223] on textarea "Keeping your heating system in top condition is key to ensuring comfort, especi…" at bounding box center [332, 200] width 381 height 132
click at [176, 229] on textarea "Keeping your heating system in top condition is key to ensuring comfort, especi…" at bounding box center [332, 200] width 381 height 132
type textarea "Keeping your heating system in top condition is key to ensuring comfort, especi…"
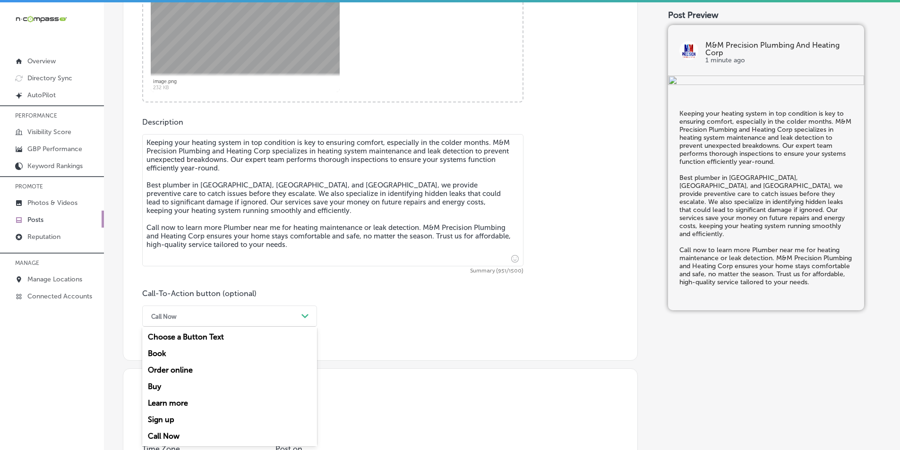
click at [304, 318] on icon "Path Created with Sketch." at bounding box center [305, 316] width 7 height 4
drag, startPoint x: 179, startPoint y: 402, endPoint x: 181, endPoint y: 390, distance: 12.5
click at [179, 401] on div "Learn more" at bounding box center [229, 403] width 175 height 17
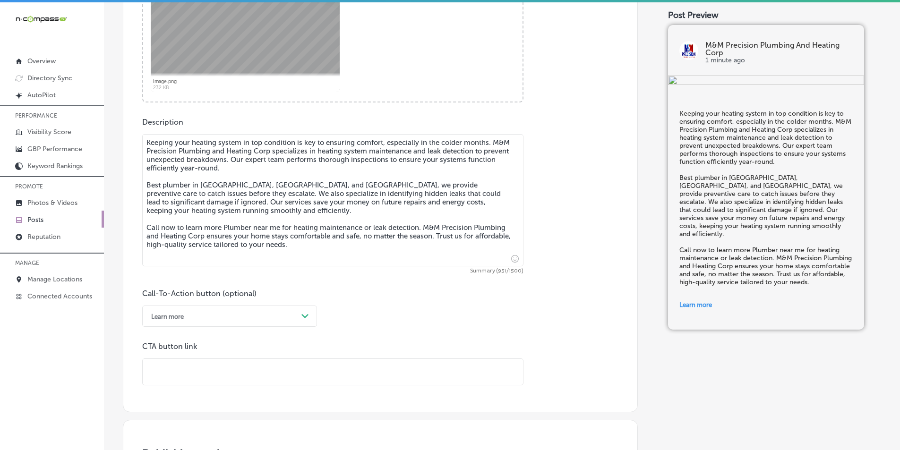
click at [204, 369] on input "text" at bounding box center [333, 372] width 381 height 26
paste input "[URL][DOMAIN_NAME]"
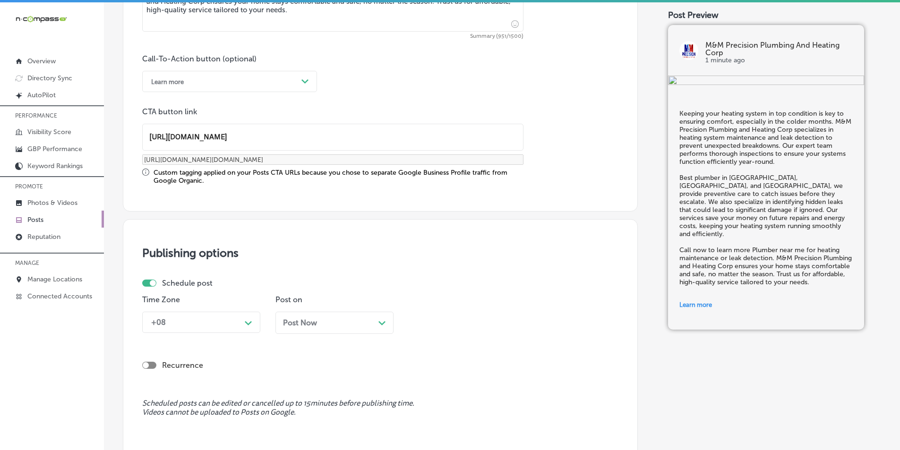
scroll to position [660, 0]
type input "[URL][DOMAIN_NAME]"
click at [247, 320] on div "+08 Path Created with Sketch." at bounding box center [201, 321] width 118 height 21
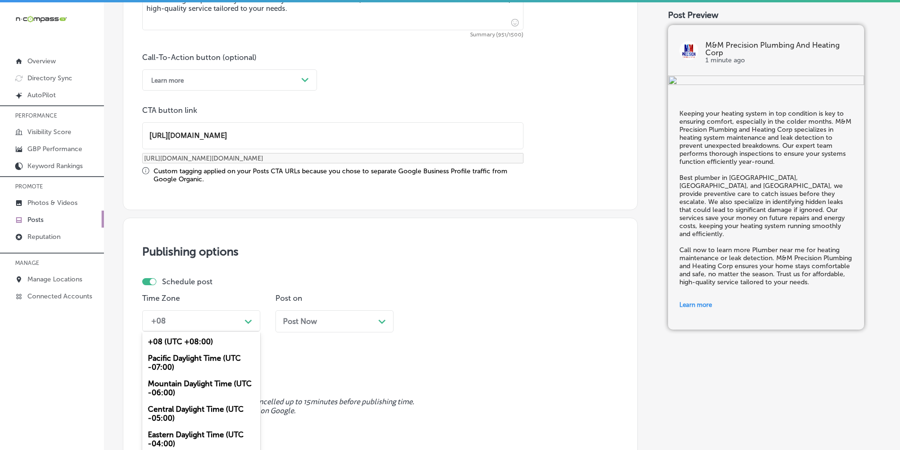
scroll to position [687, 0]
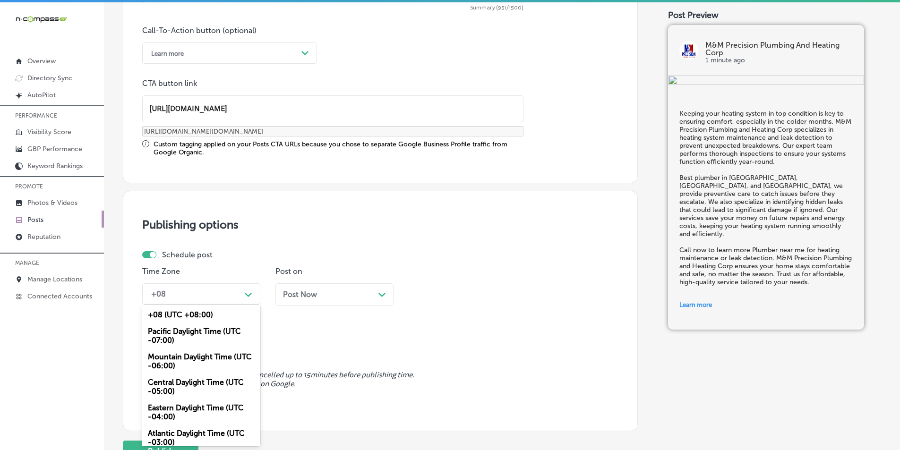
click at [200, 357] on div "Mountain Daylight Time (UTC -06:00)" at bounding box center [201, 362] width 118 height 26
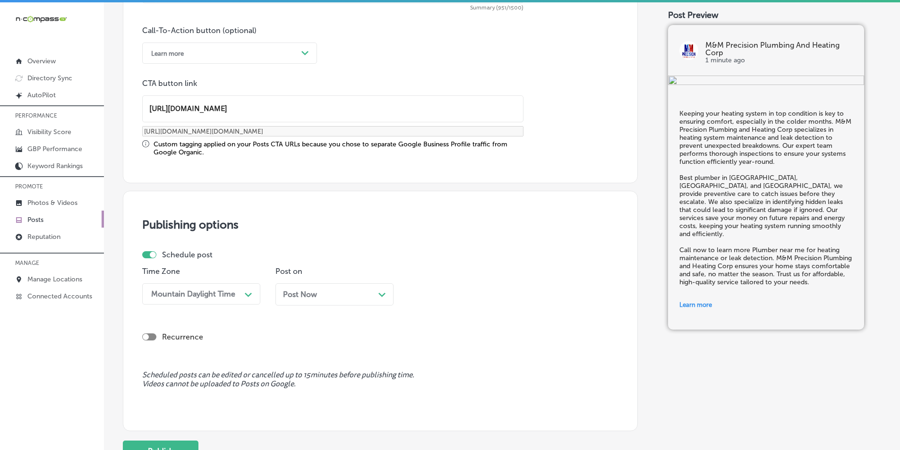
click at [382, 296] on polygon at bounding box center [382, 295] width 7 height 4
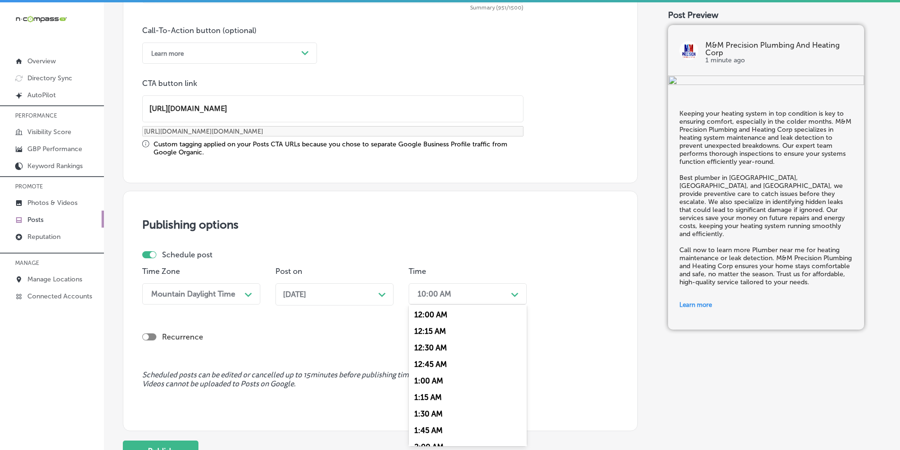
click at [513, 295] on polygon at bounding box center [514, 295] width 7 height 4
click at [425, 350] on div "7:00 AM" at bounding box center [468, 353] width 118 height 17
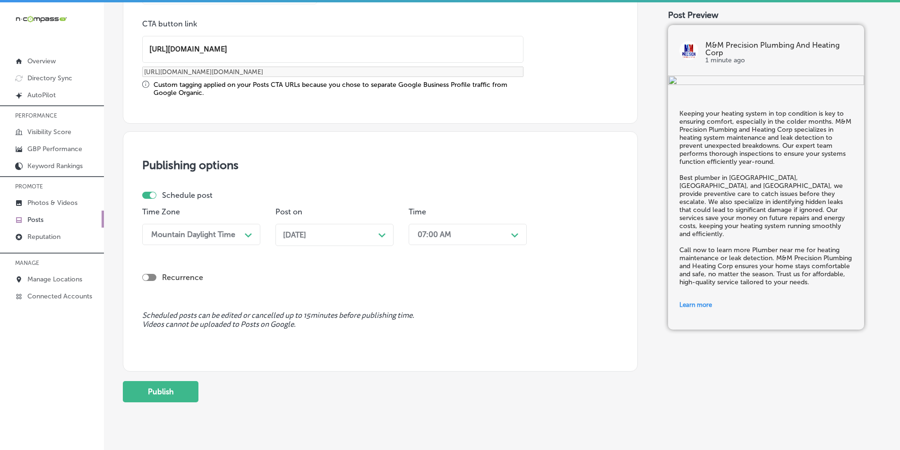
scroll to position [770, 0]
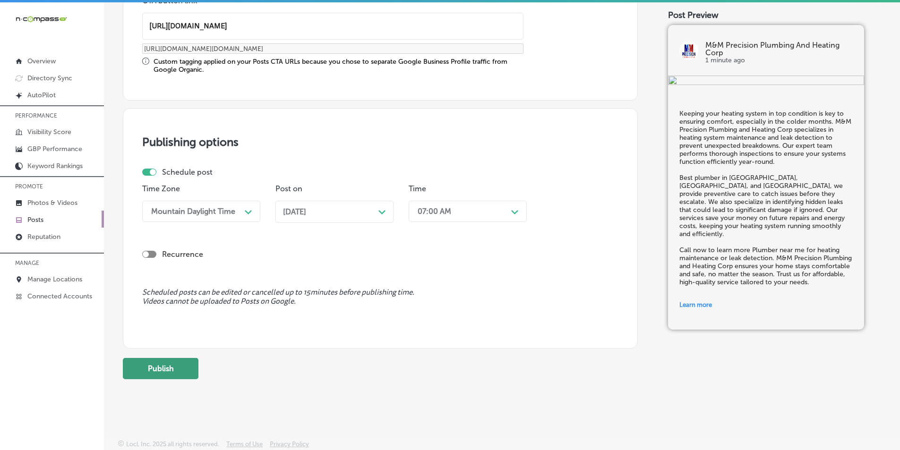
click at [174, 366] on button "Publish" at bounding box center [161, 368] width 76 height 21
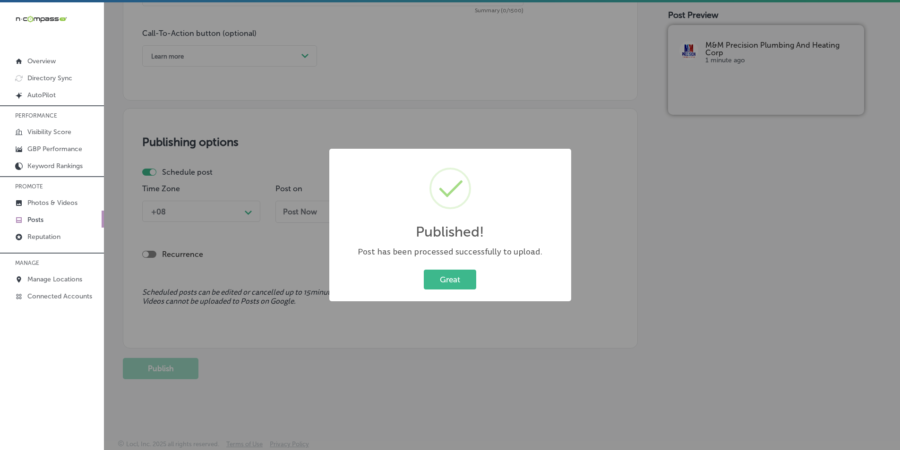
scroll to position [684, 0]
click at [450, 279] on button "Great" at bounding box center [450, 279] width 52 height 19
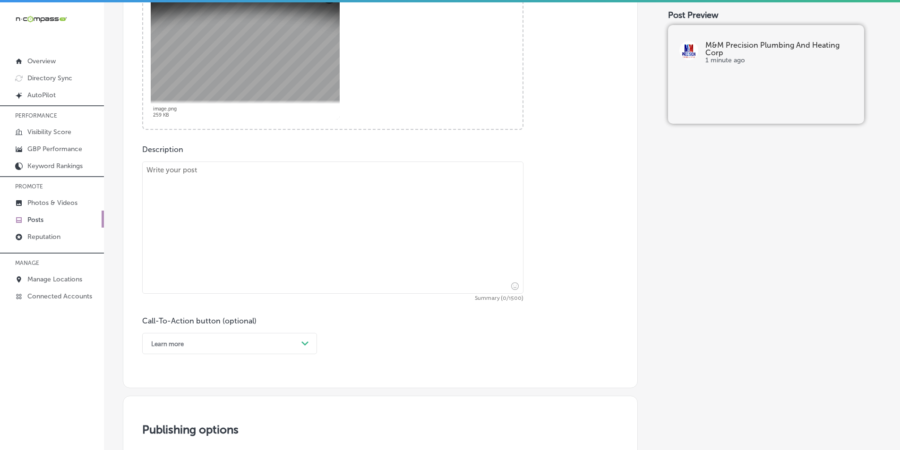
scroll to position [401, 0]
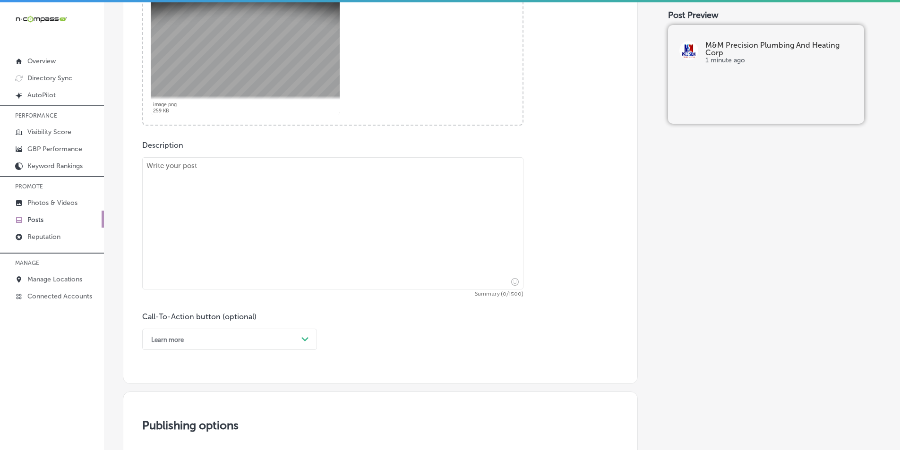
click at [205, 221] on textarea at bounding box center [332, 223] width 381 height 132
paste textarea "Dealing with cracked pipes or plumbing emergencies requires prompt attention to…"
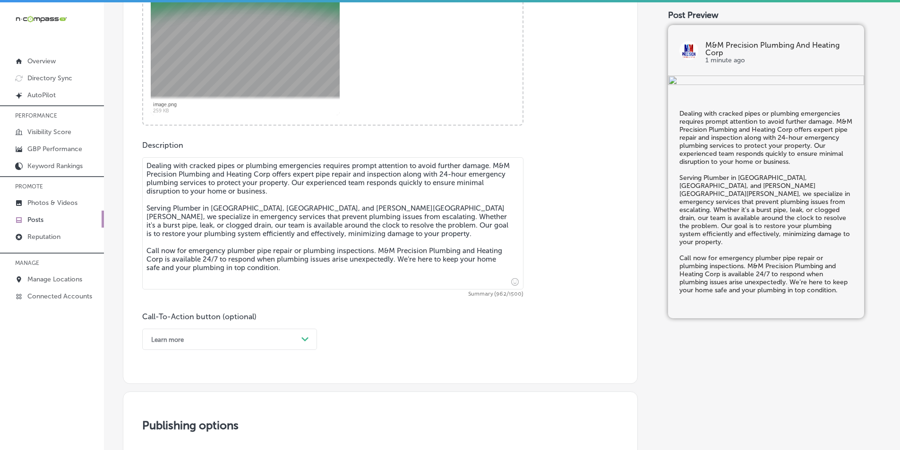
type textarea "Dealing with cracked pipes or plumbing emergencies requires prompt attention to…"
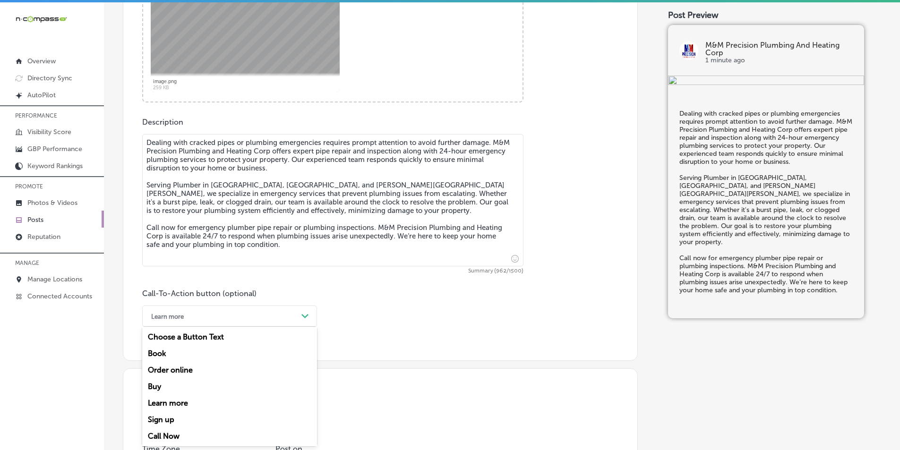
click at [302, 327] on div "option Learn more, selected. option Choose a Button Text focused, 1 of 7. 7 res…" at bounding box center [229, 316] width 175 height 21
click at [191, 435] on div "Call Now" at bounding box center [229, 436] width 175 height 17
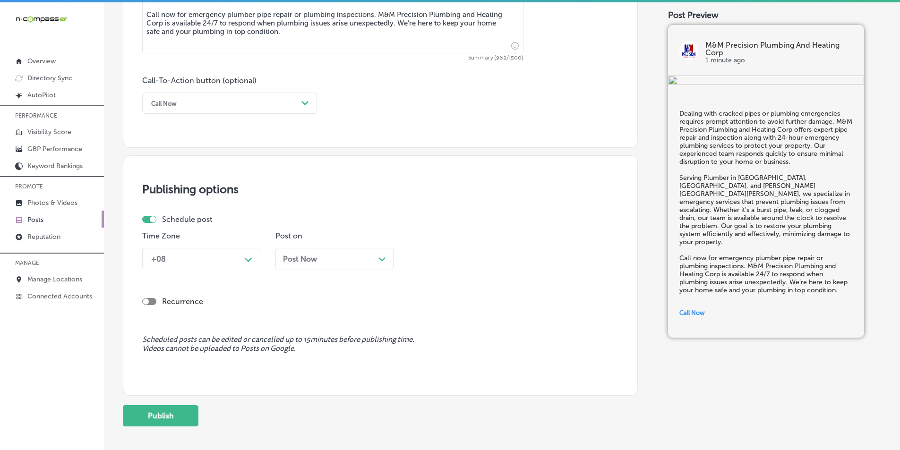
scroll to position [660, 0]
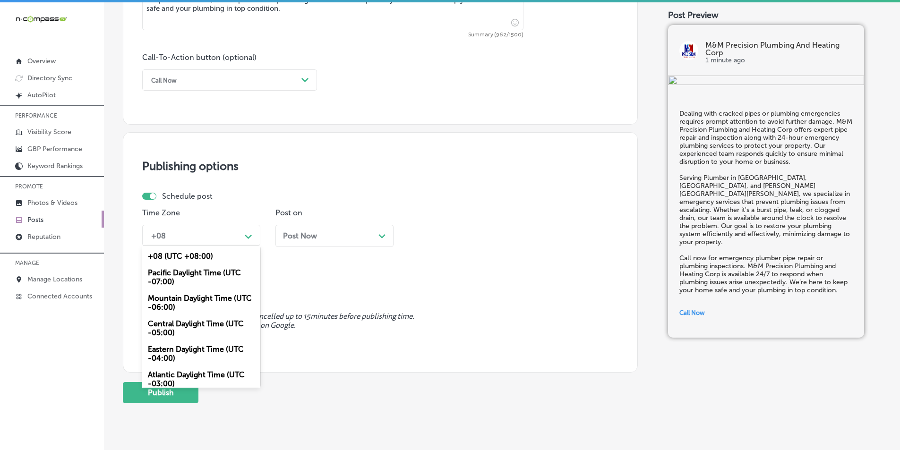
click at [247, 234] on div "Path Created with Sketch." at bounding box center [249, 236] width 8 height 8
drag, startPoint x: 199, startPoint y: 302, endPoint x: 205, endPoint y: 300, distance: 5.5
click at [199, 301] on div "Mountain Daylight Time (UTC -06:00)" at bounding box center [201, 303] width 118 height 26
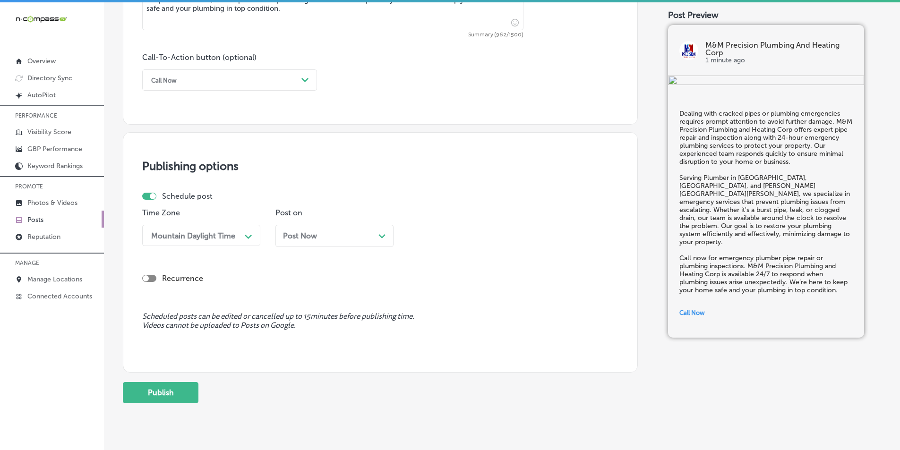
click at [379, 238] on icon "Path Created with Sketch." at bounding box center [382, 236] width 7 height 4
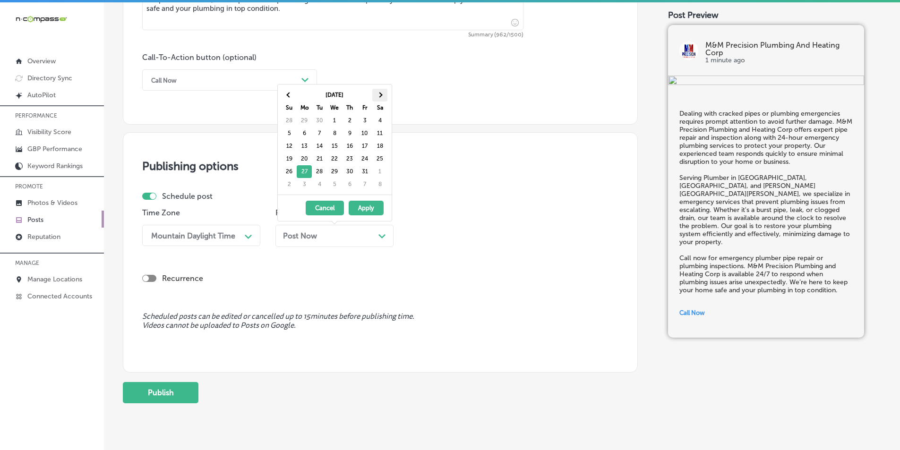
click at [377, 94] on th at bounding box center [379, 95] width 15 height 13
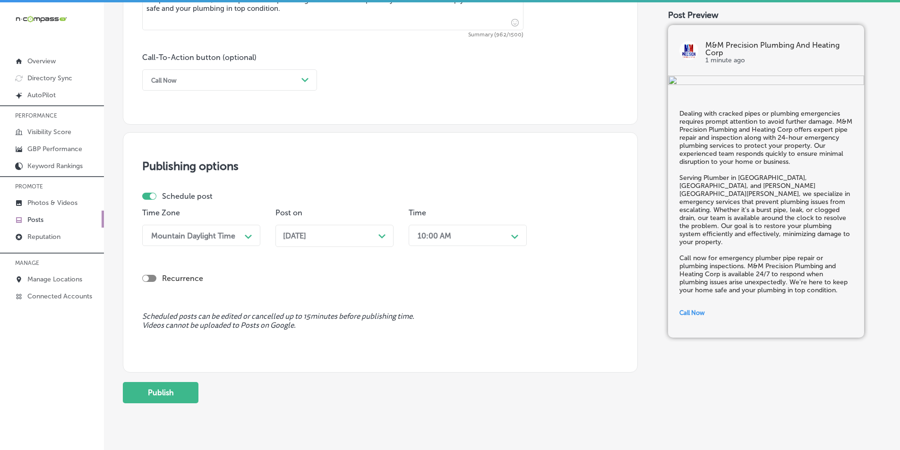
click at [517, 233] on div "Path Created with Sketch." at bounding box center [515, 236] width 8 height 8
click at [430, 293] on div "7:00 AM" at bounding box center [468, 294] width 118 height 17
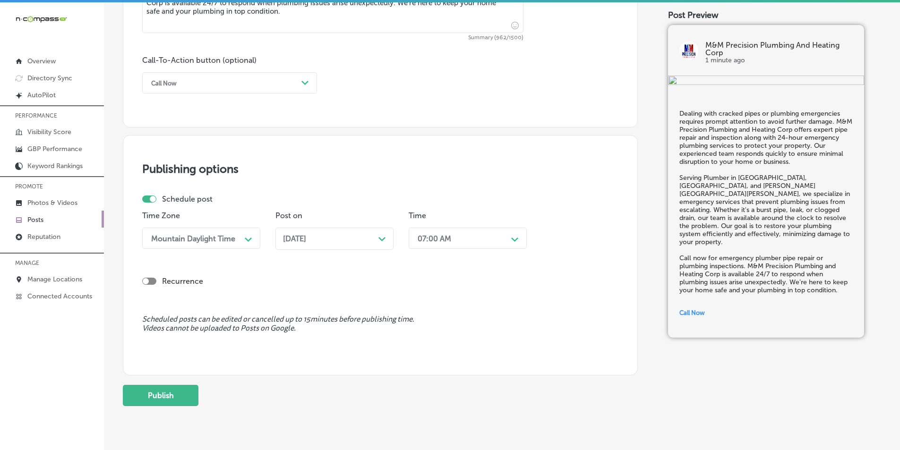
scroll to position [660, 0]
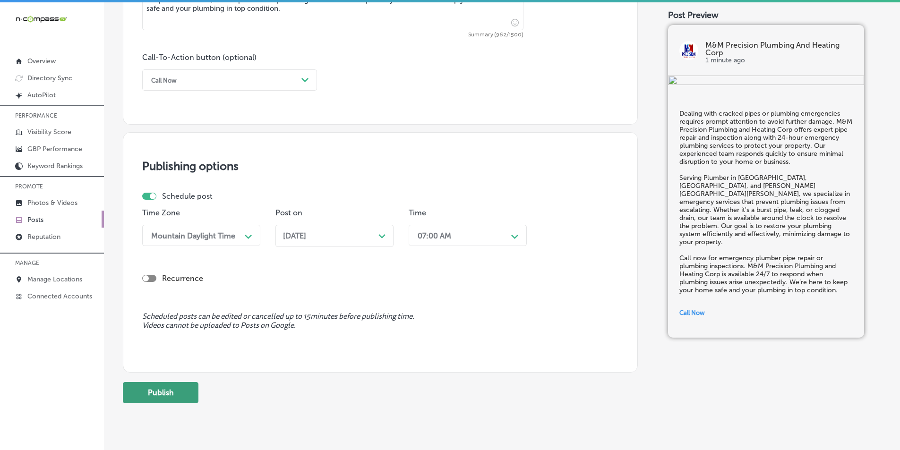
drag, startPoint x: 158, startPoint y: 393, endPoint x: 164, endPoint y: 391, distance: 6.3
click at [158, 393] on button "Publish" at bounding box center [161, 392] width 76 height 21
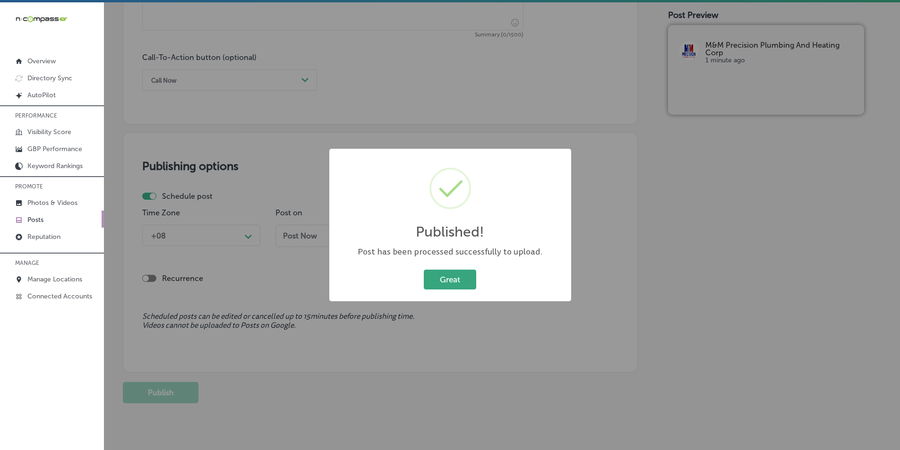
drag, startPoint x: 433, startPoint y: 278, endPoint x: 407, endPoint y: 236, distance: 49.5
click at [433, 278] on button "Great" at bounding box center [450, 279] width 52 height 19
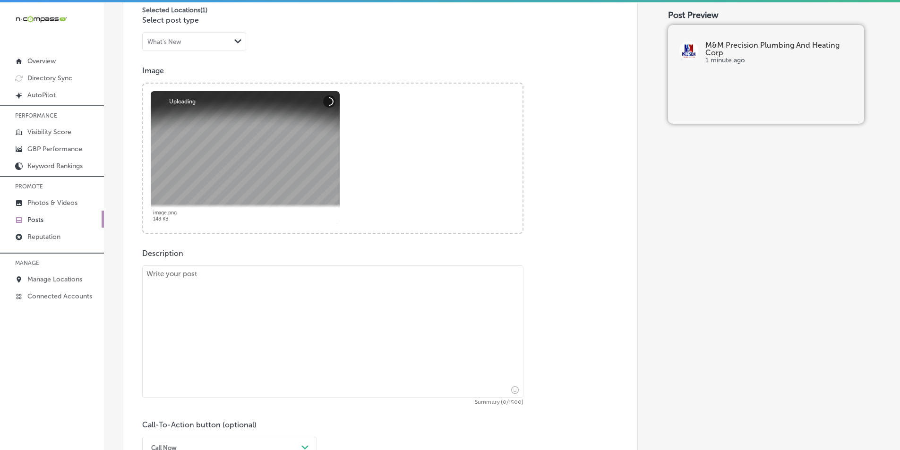
scroll to position [329, 0]
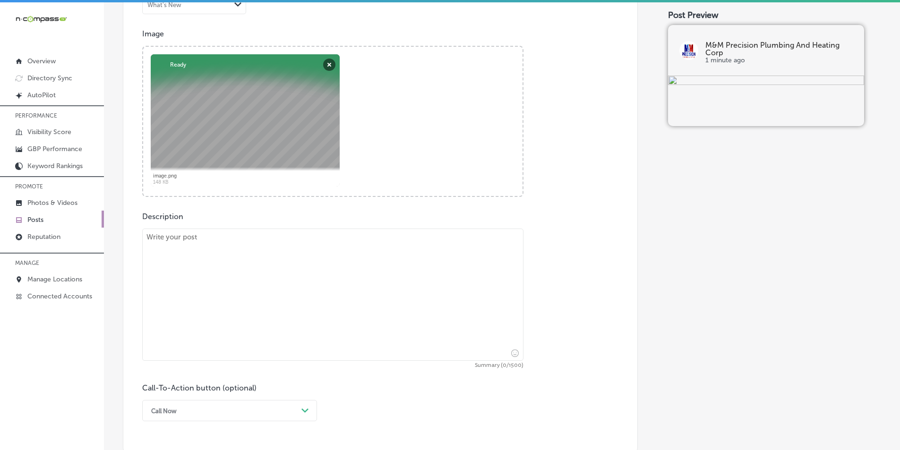
click at [199, 289] on textarea at bounding box center [332, 295] width 381 height 132
paste textarea "A malfunctioning heating system can leave your home cold and uncomfortable, esp…"
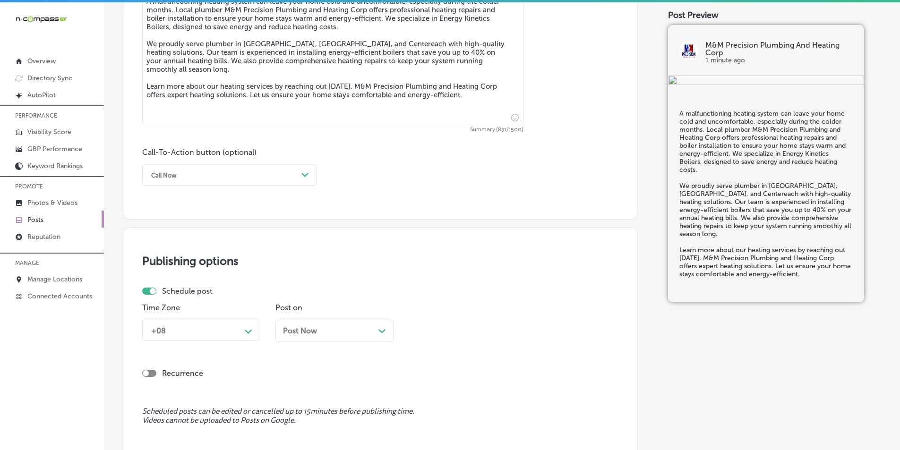
scroll to position [566, 0]
type textarea "A malfunctioning heating system can leave your home cold and uncomfortable, esp…"
click at [306, 176] on icon "Path Created with Sketch." at bounding box center [305, 175] width 7 height 4
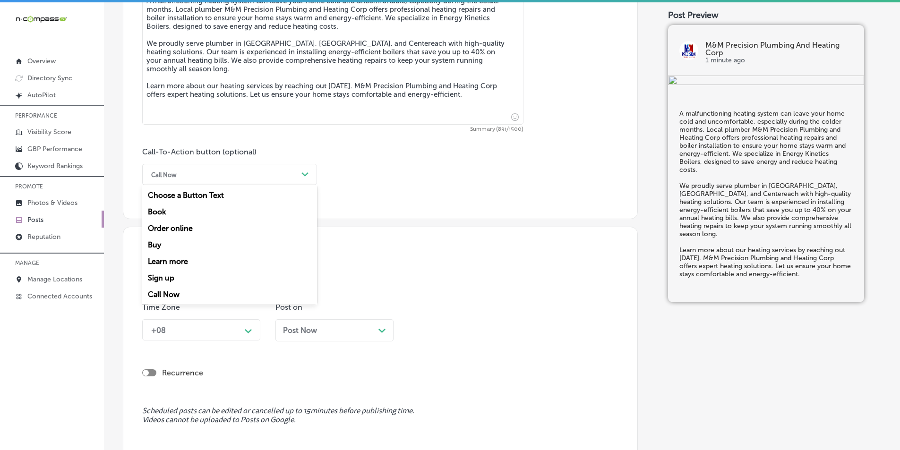
click at [183, 260] on div "Learn more" at bounding box center [229, 261] width 175 height 17
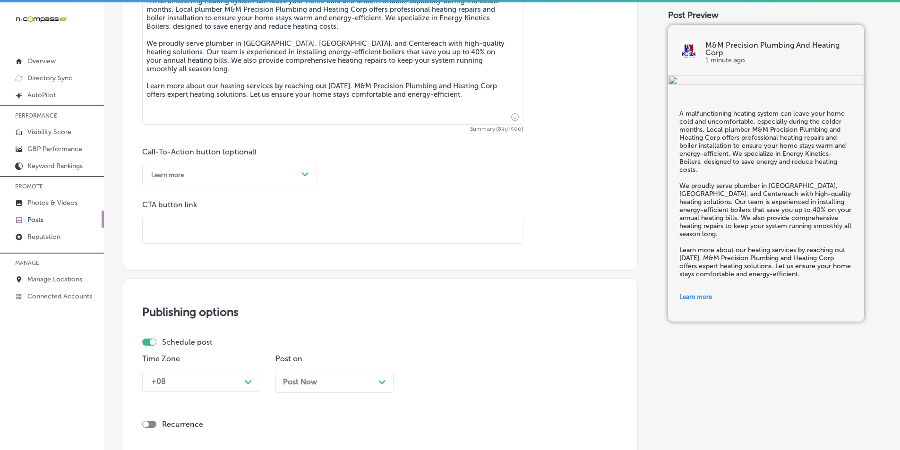
click at [221, 230] on input "text" at bounding box center [333, 230] width 381 height 26
click at [182, 225] on input "text" at bounding box center [333, 230] width 381 height 26
paste input "[URL][DOMAIN_NAME]"
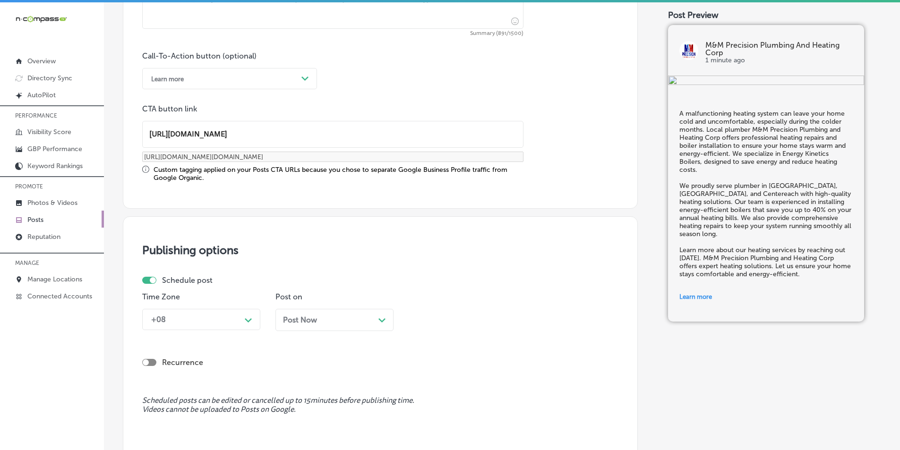
scroll to position [755, 0]
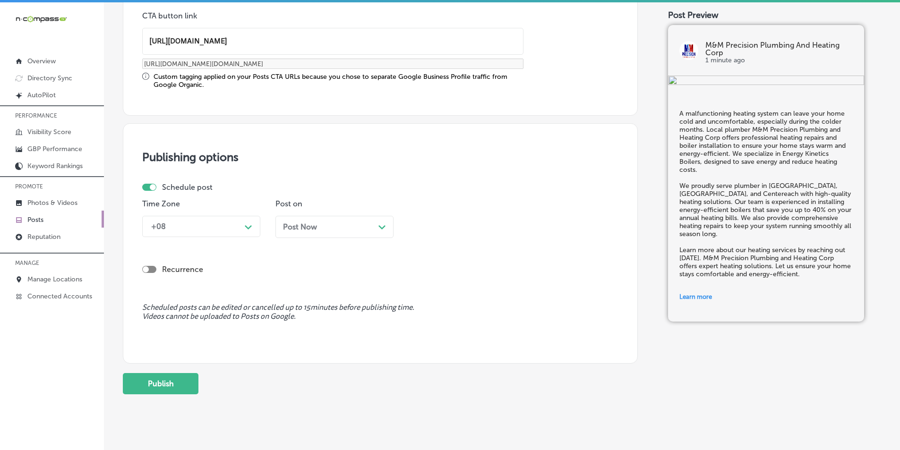
type input "[URL][DOMAIN_NAME]"
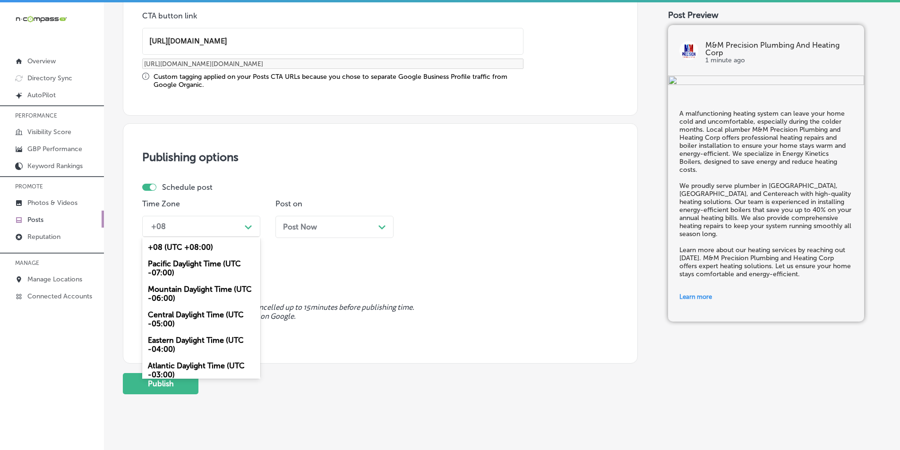
click at [252, 228] on div "Path Created with Sketch." at bounding box center [248, 226] width 15 height 15
click at [196, 292] on div "Mountain Daylight Time (UTC -06:00)" at bounding box center [201, 294] width 118 height 26
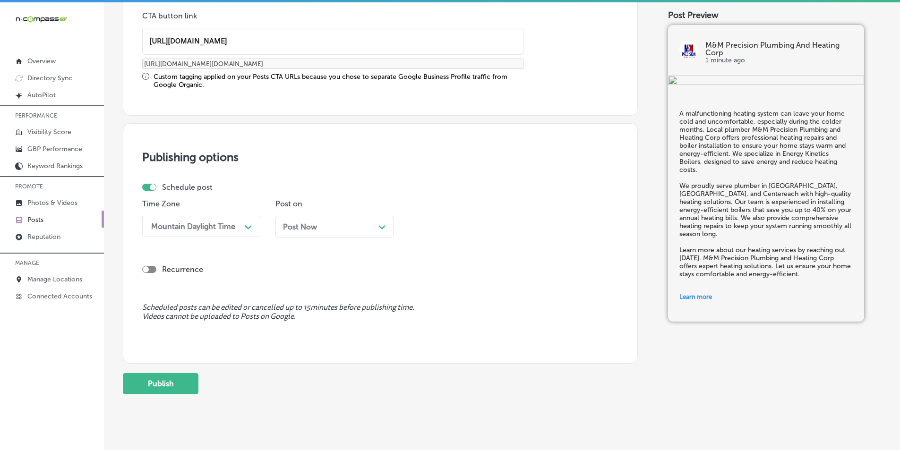
click at [385, 228] on icon "Path Created with Sketch." at bounding box center [382, 227] width 7 height 4
click at [517, 225] on icon "Path Created with Sketch." at bounding box center [514, 227] width 7 height 4
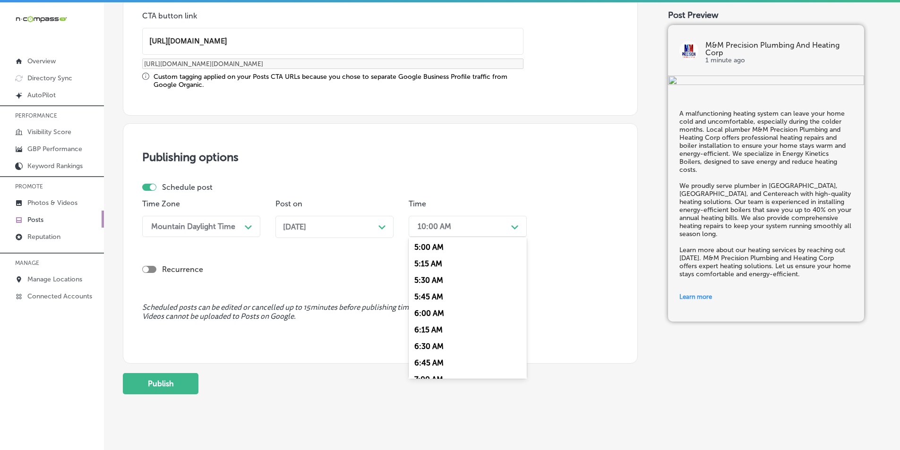
scroll to position [425, 0]
click at [426, 284] on div "7:00 AM" at bounding box center [468, 285] width 118 height 17
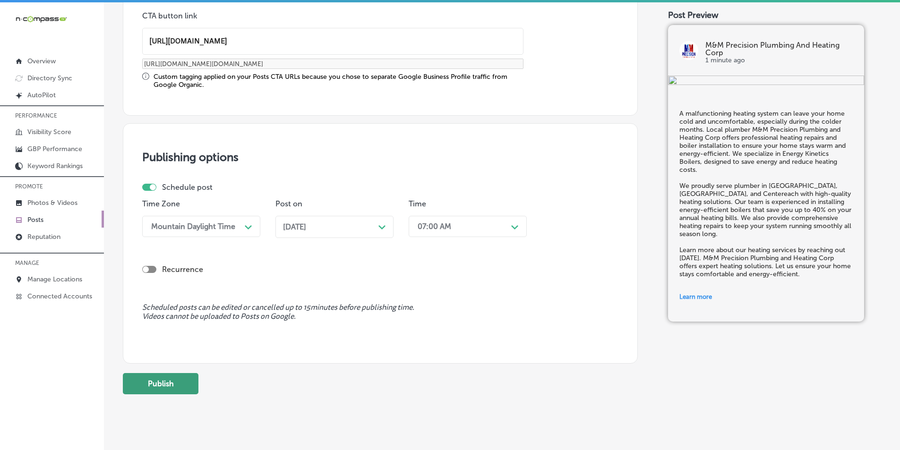
click at [166, 387] on button "Publish" at bounding box center [161, 383] width 76 height 21
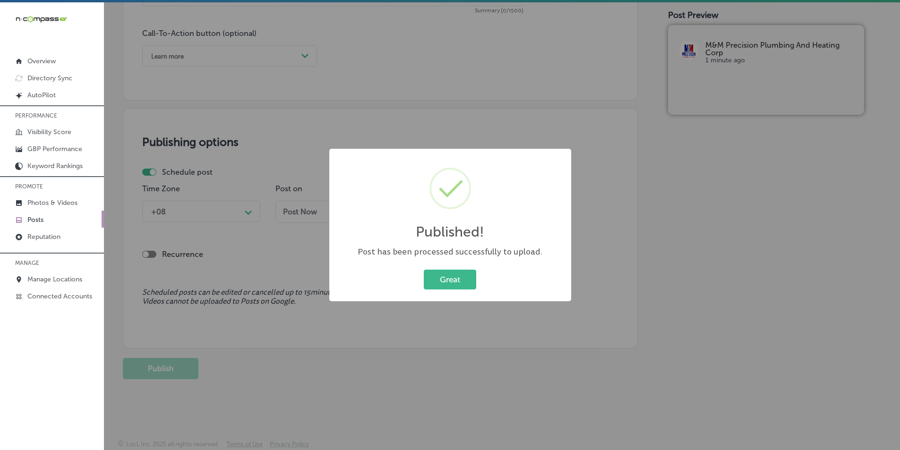
scroll to position [684, 0]
click at [448, 277] on button "Great" at bounding box center [450, 279] width 52 height 19
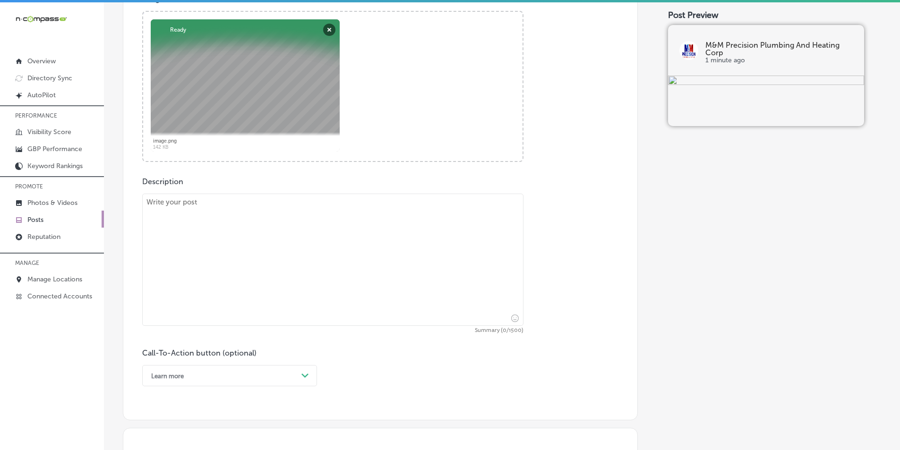
scroll to position [401, 0]
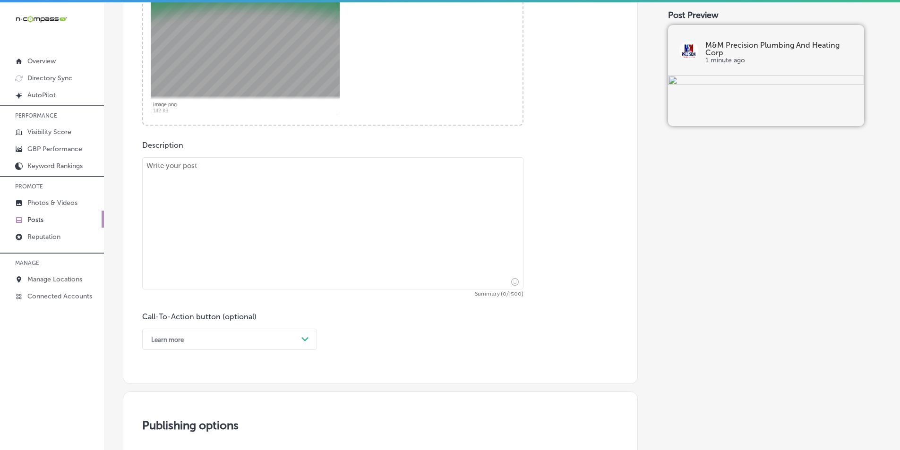
click at [197, 215] on textarea at bounding box center [332, 223] width 381 height 132
paste textarea "Don’t let a small leak turn into a big problem. At M&M Precision Plumbing and H…"
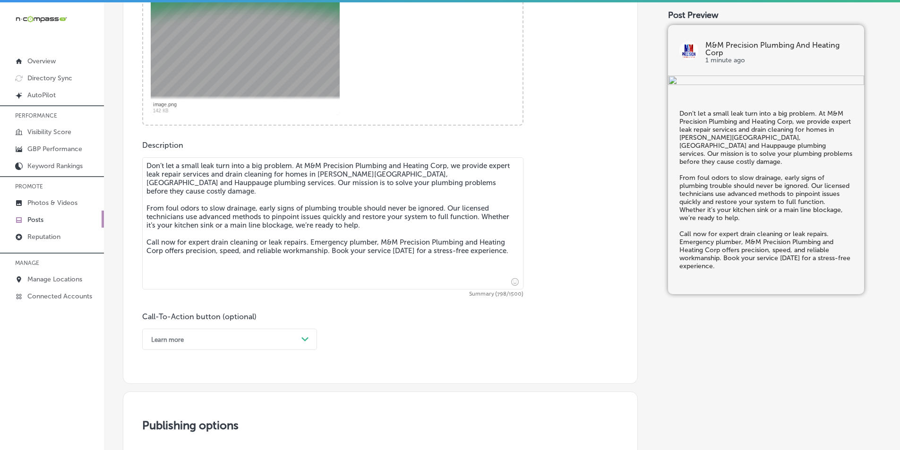
type textarea "Don’t let a small leak turn into a big problem. At M&M Precision Plumbing and H…"
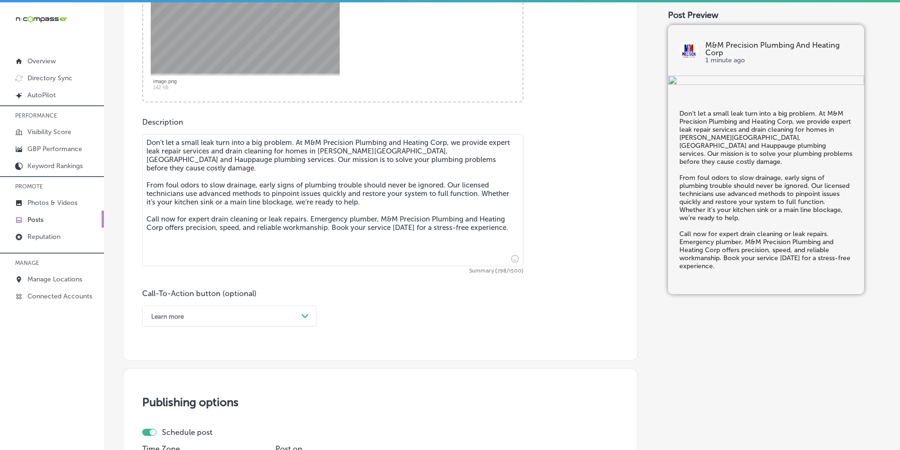
click at [309, 327] on div "Learn more Path Created with Sketch." at bounding box center [229, 316] width 175 height 21
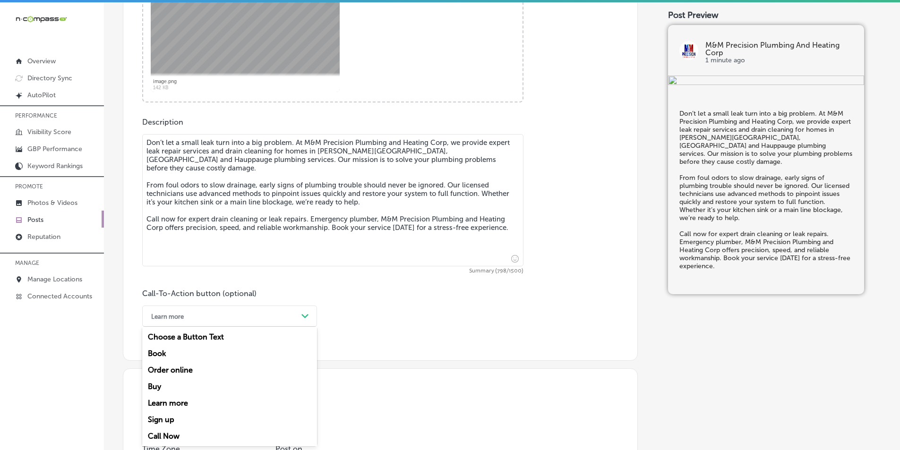
click at [168, 433] on div "Call Now" at bounding box center [229, 436] width 175 height 17
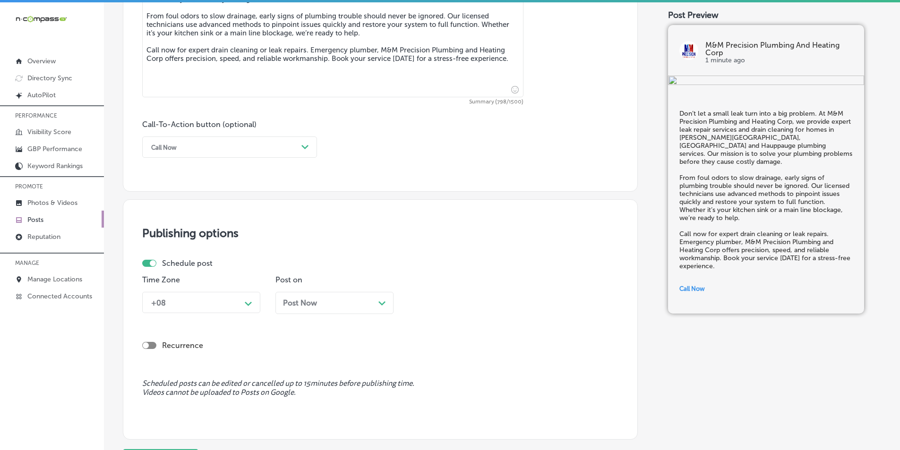
scroll to position [613, 0]
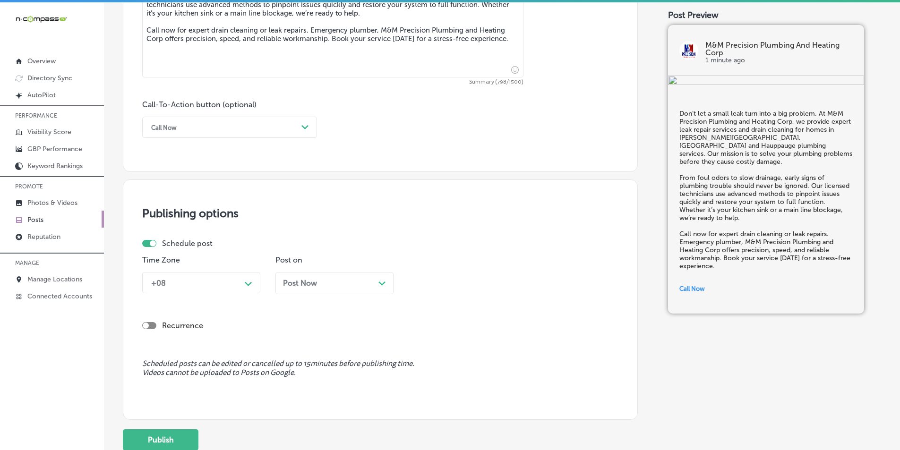
click at [253, 283] on div "Path Created with Sketch." at bounding box center [248, 283] width 15 height 15
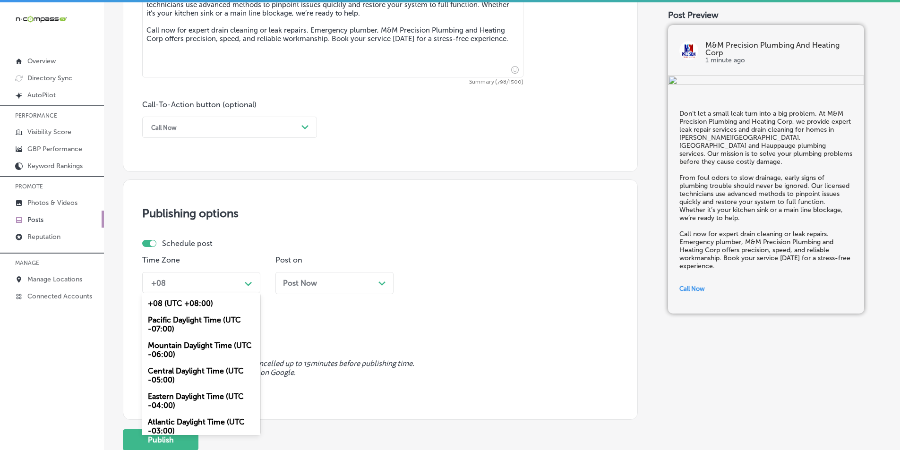
click at [221, 346] on div "Mountain Daylight Time (UTC -06:00)" at bounding box center [201, 351] width 118 height 26
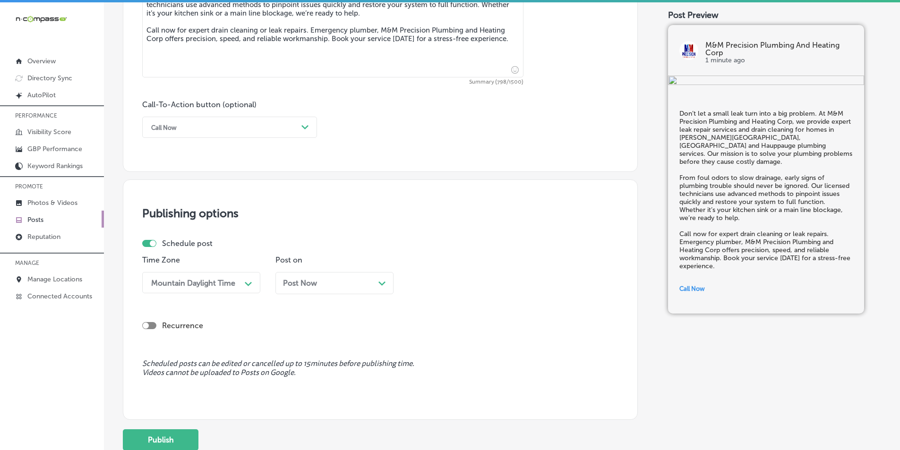
click at [385, 281] on div "Path Created with Sketch." at bounding box center [383, 283] width 8 height 8
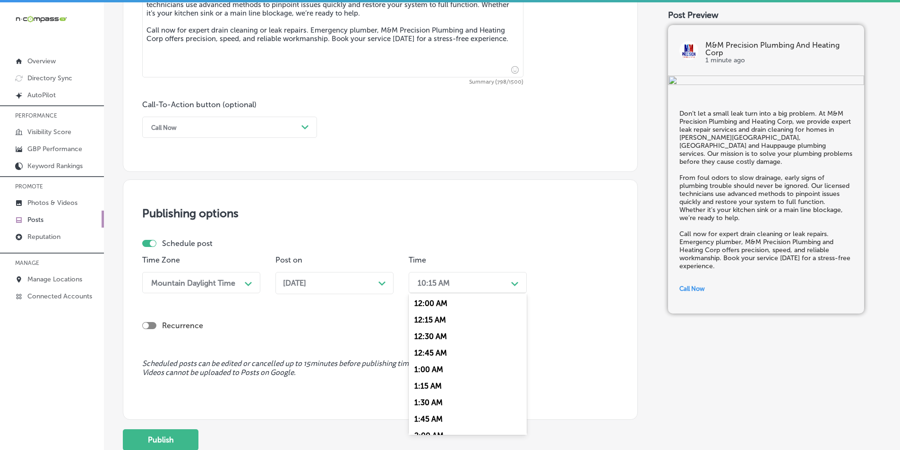
click at [511, 286] on div "Path Created with Sketch." at bounding box center [515, 283] width 15 height 15
click at [426, 338] on div "7:00 AM" at bounding box center [468, 341] width 118 height 17
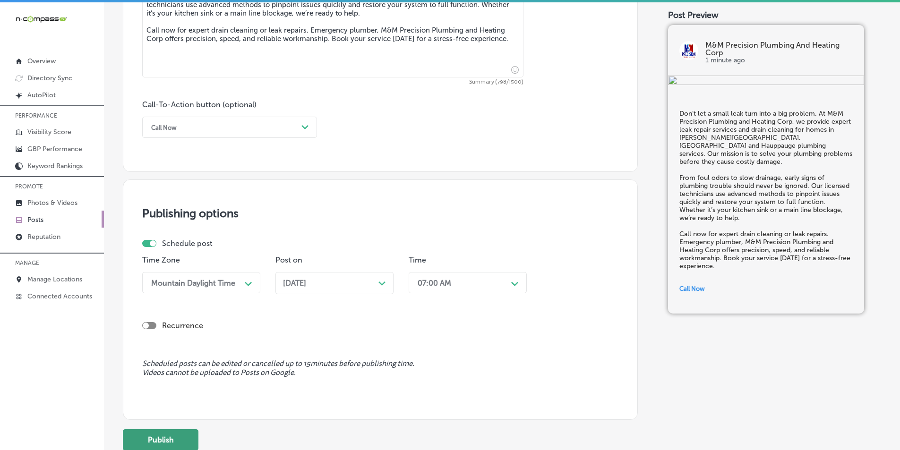
click at [173, 435] on button "Publish" at bounding box center [161, 440] width 76 height 21
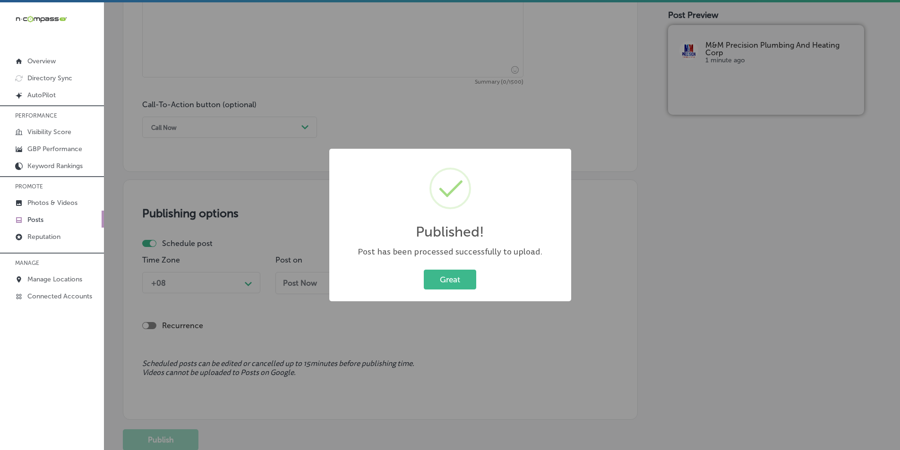
drag, startPoint x: 442, startPoint y: 275, endPoint x: 428, endPoint y: 264, distance: 18.2
click at [442, 275] on button "Great" at bounding box center [450, 279] width 52 height 19
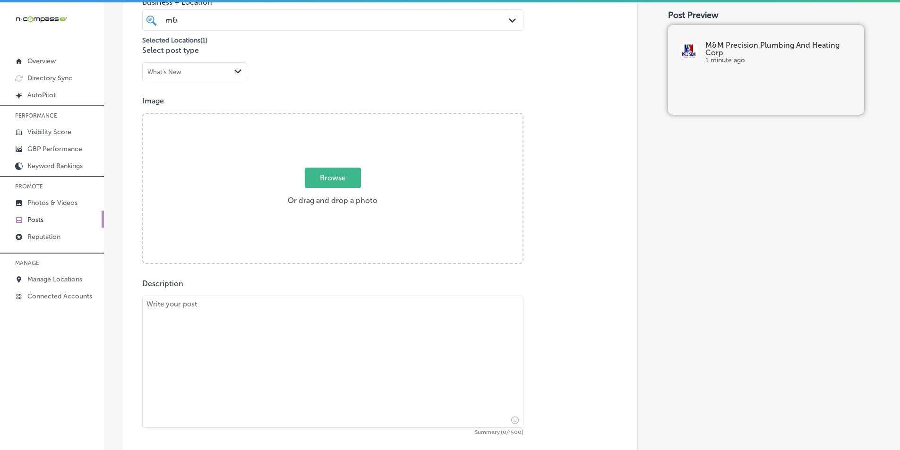
scroll to position [282, 0]
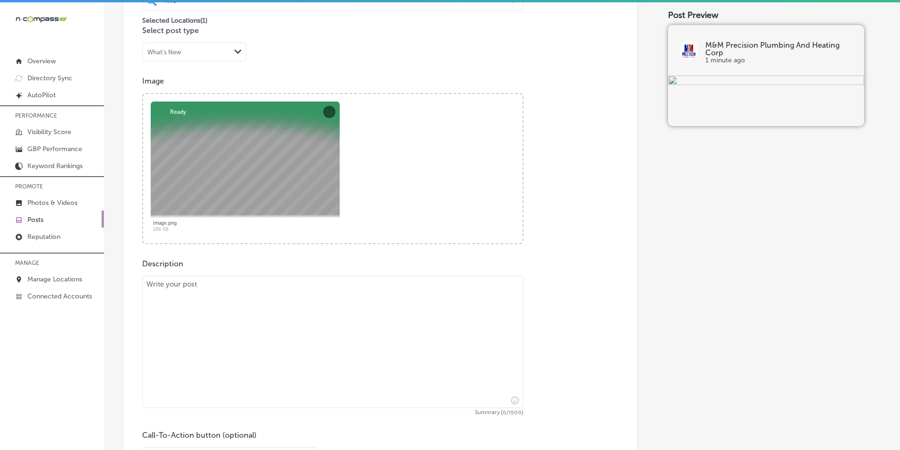
click at [208, 309] on textarea at bounding box center [332, 342] width 381 height 132
paste textarea "Ensure your home stays warm and your plumbing is in top shape with heating main…"
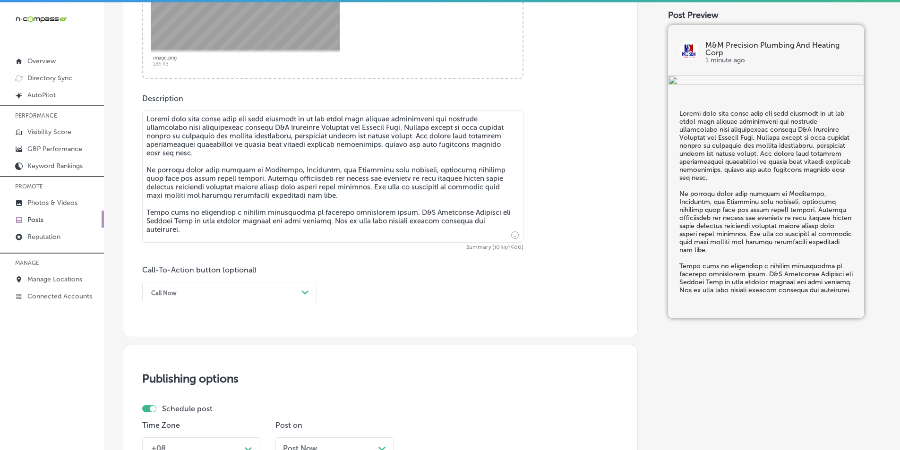
scroll to position [471, 0]
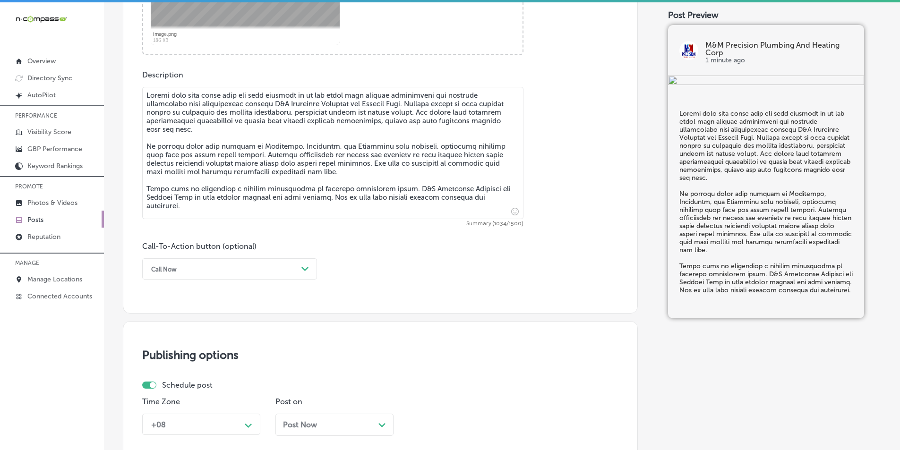
type textarea "Ensure your home stays warm and your plumbing is in top shape with heating main…"
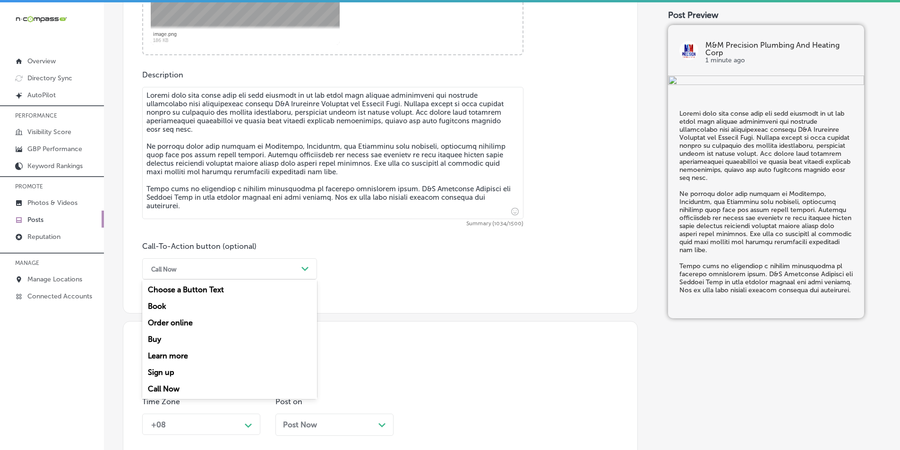
click at [307, 267] on icon "Path Created with Sketch." at bounding box center [305, 269] width 7 height 4
click at [182, 353] on div "Learn more" at bounding box center [229, 356] width 175 height 17
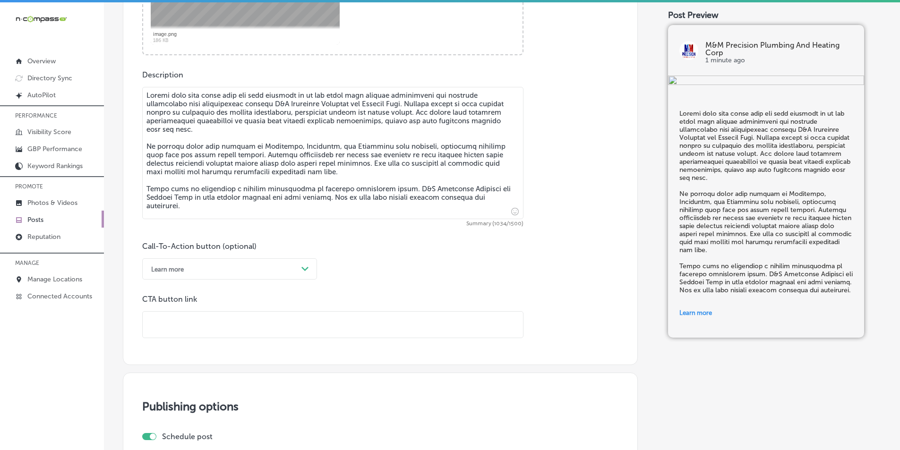
click at [241, 312] on div at bounding box center [332, 325] width 381 height 27
paste input "[URL][DOMAIN_NAME]"
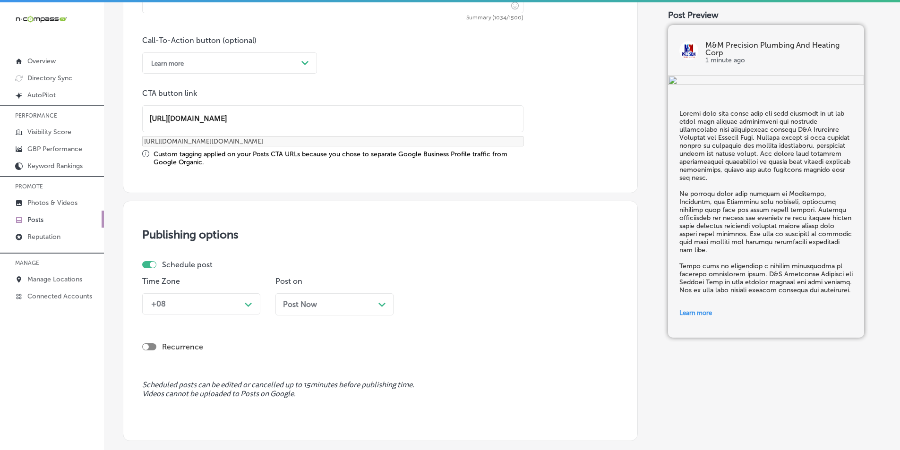
scroll to position [708, 0]
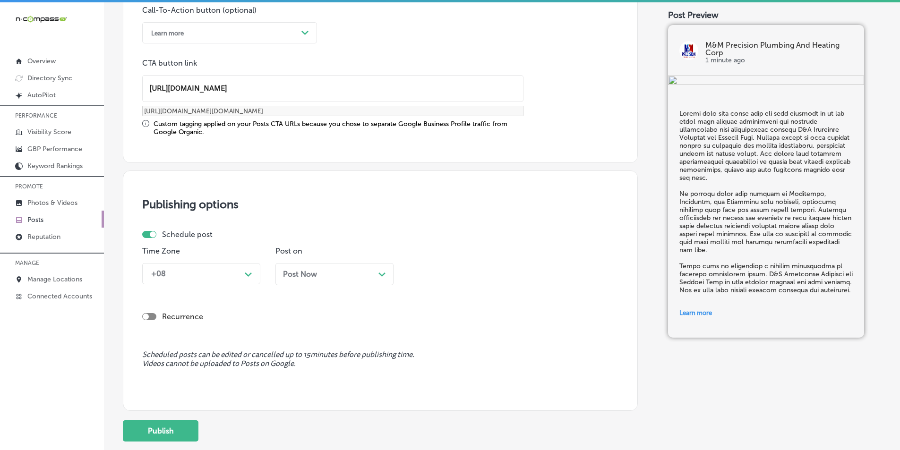
type input "[URL][DOMAIN_NAME]"
click at [250, 274] on icon "Path Created with Sketch." at bounding box center [248, 275] width 7 height 4
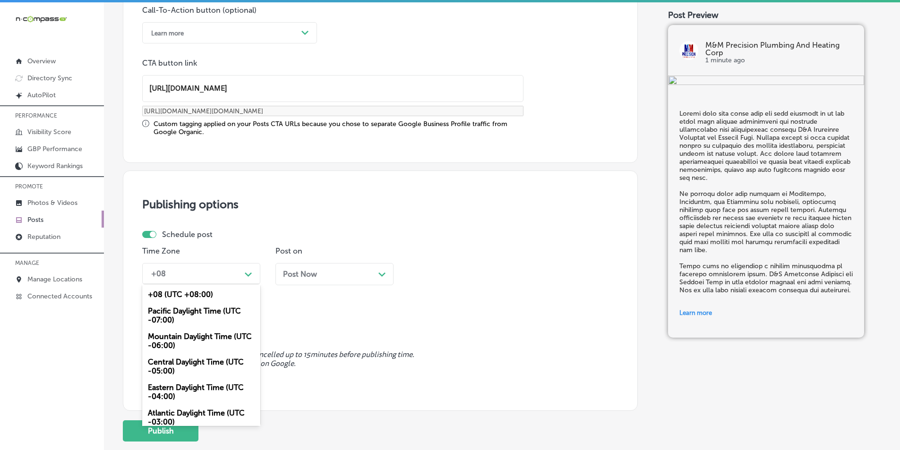
drag, startPoint x: 182, startPoint y: 334, endPoint x: 196, endPoint y: 332, distance: 13.8
click at [183, 334] on div "Mountain Daylight Time (UTC -06:00)" at bounding box center [201, 342] width 118 height 26
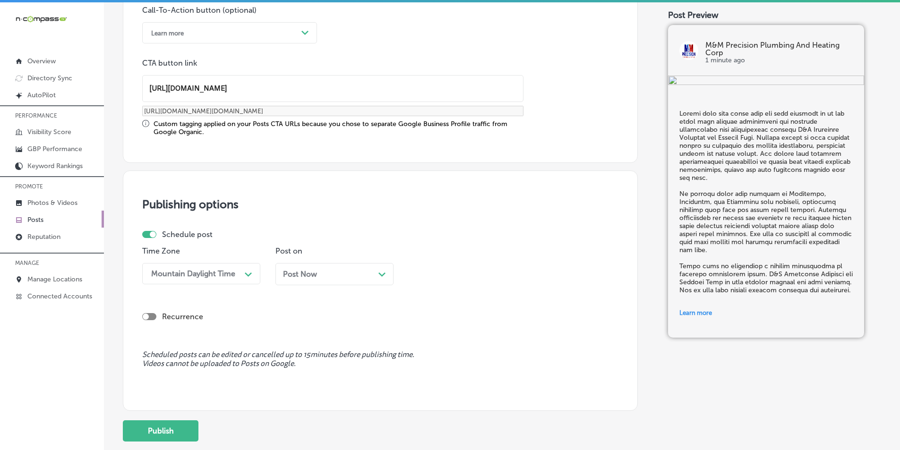
click at [381, 277] on icon "Path Created with Sketch." at bounding box center [382, 275] width 7 height 4
click at [513, 271] on div "Path Created with Sketch." at bounding box center [515, 274] width 8 height 8
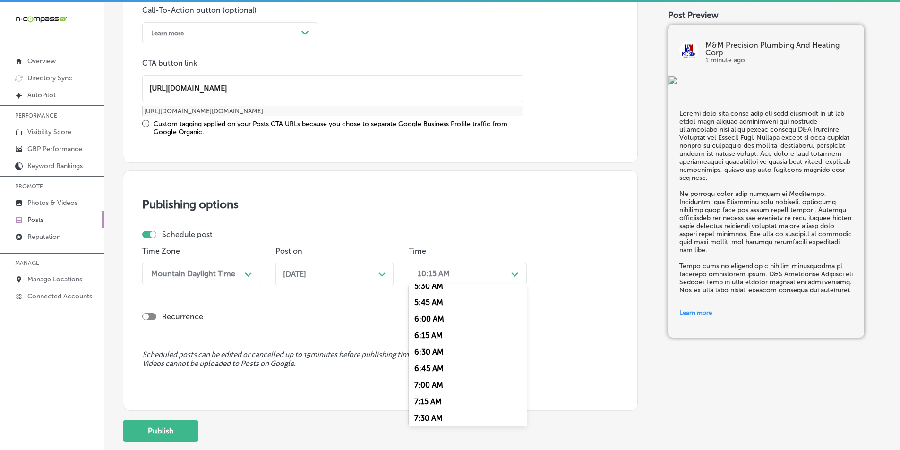
scroll to position [378, 0]
click at [427, 377] on div "7:00 AM" at bounding box center [468, 380] width 118 height 17
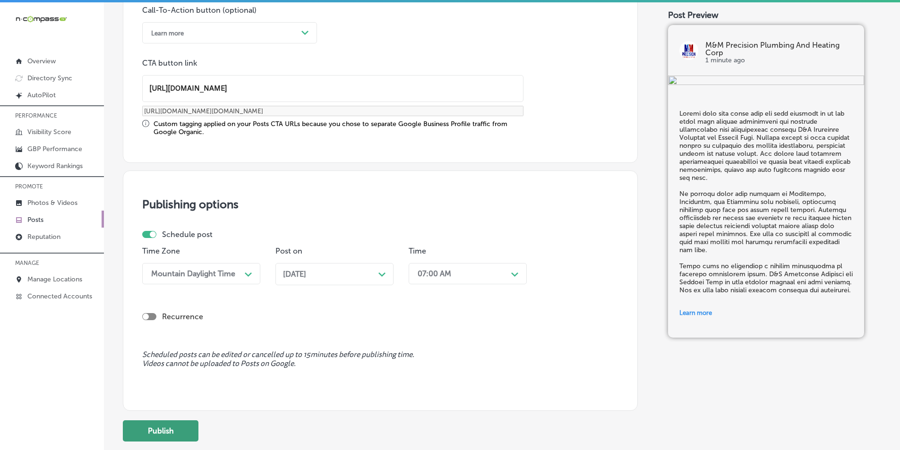
click at [159, 427] on button "Publish" at bounding box center [161, 431] width 76 height 21
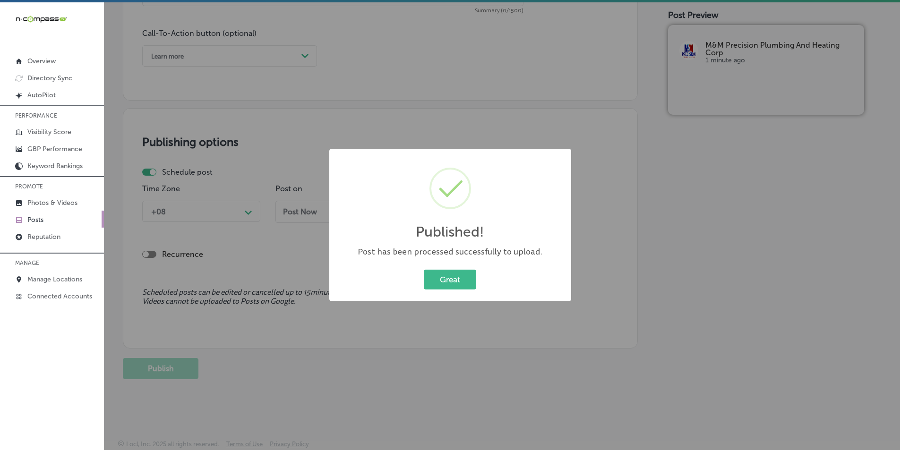
scroll to position [684, 0]
click at [446, 277] on button "Great" at bounding box center [450, 279] width 52 height 19
